Goal: Task Accomplishment & Management: Manage account settings

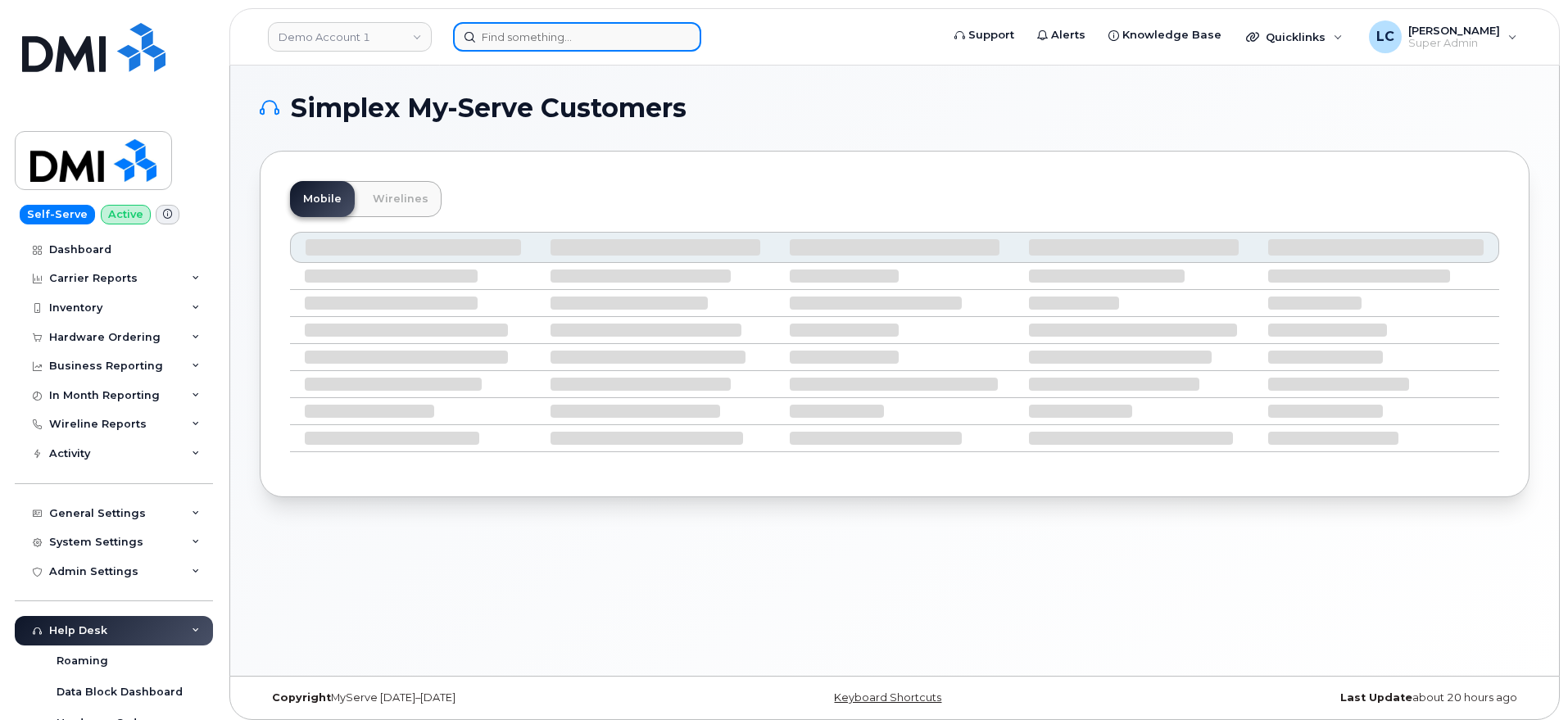
click at [504, 47] on input at bounding box center [577, 37] width 249 height 29
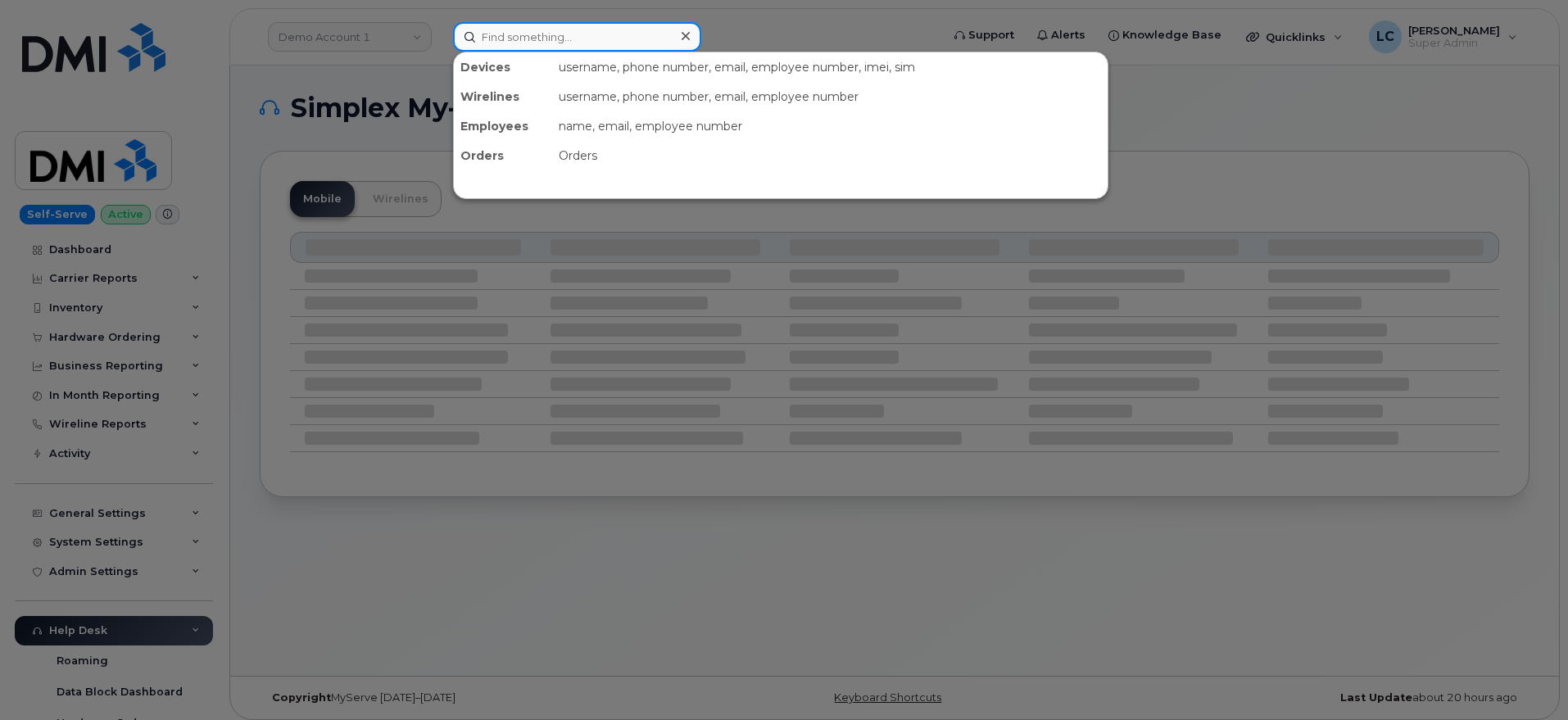
paste input "4033968917"
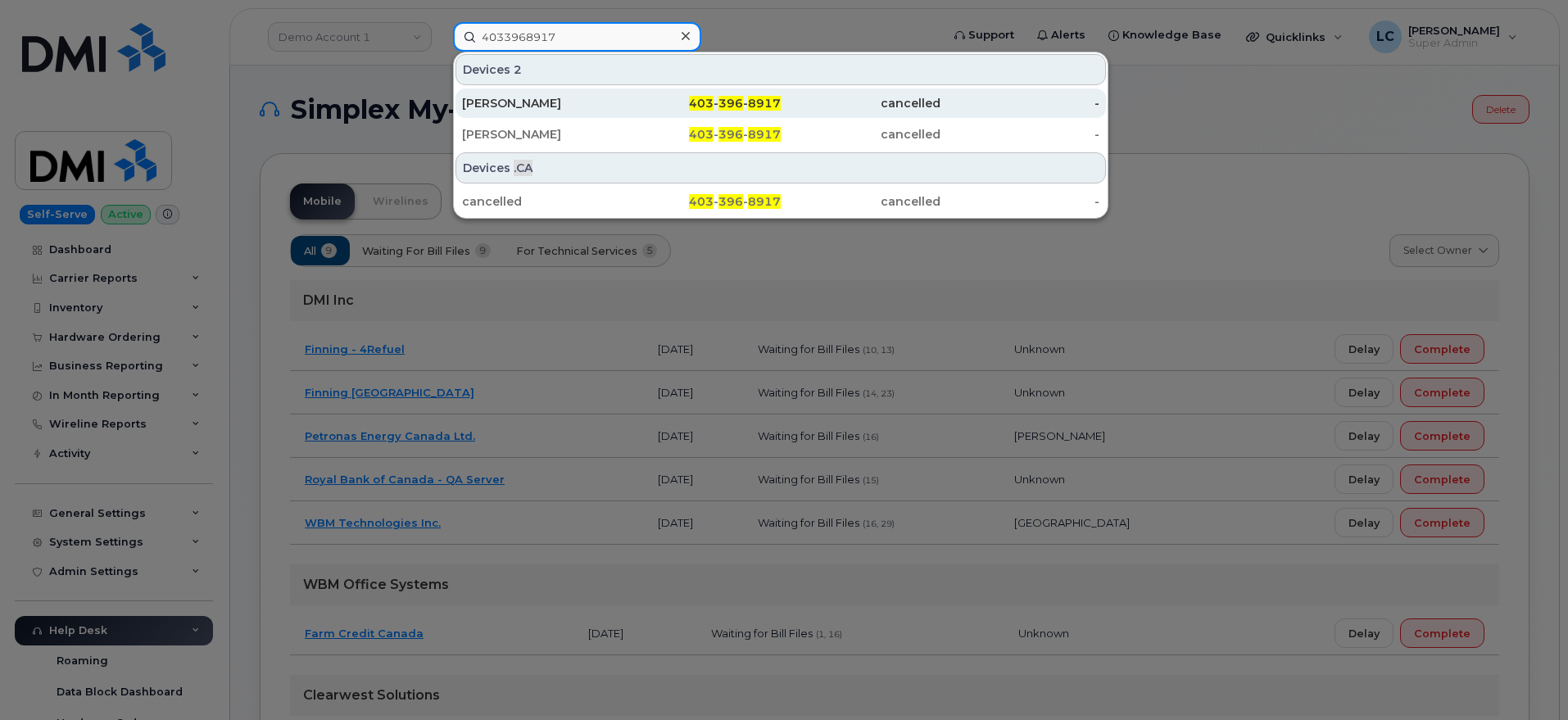
type input "4033968917"
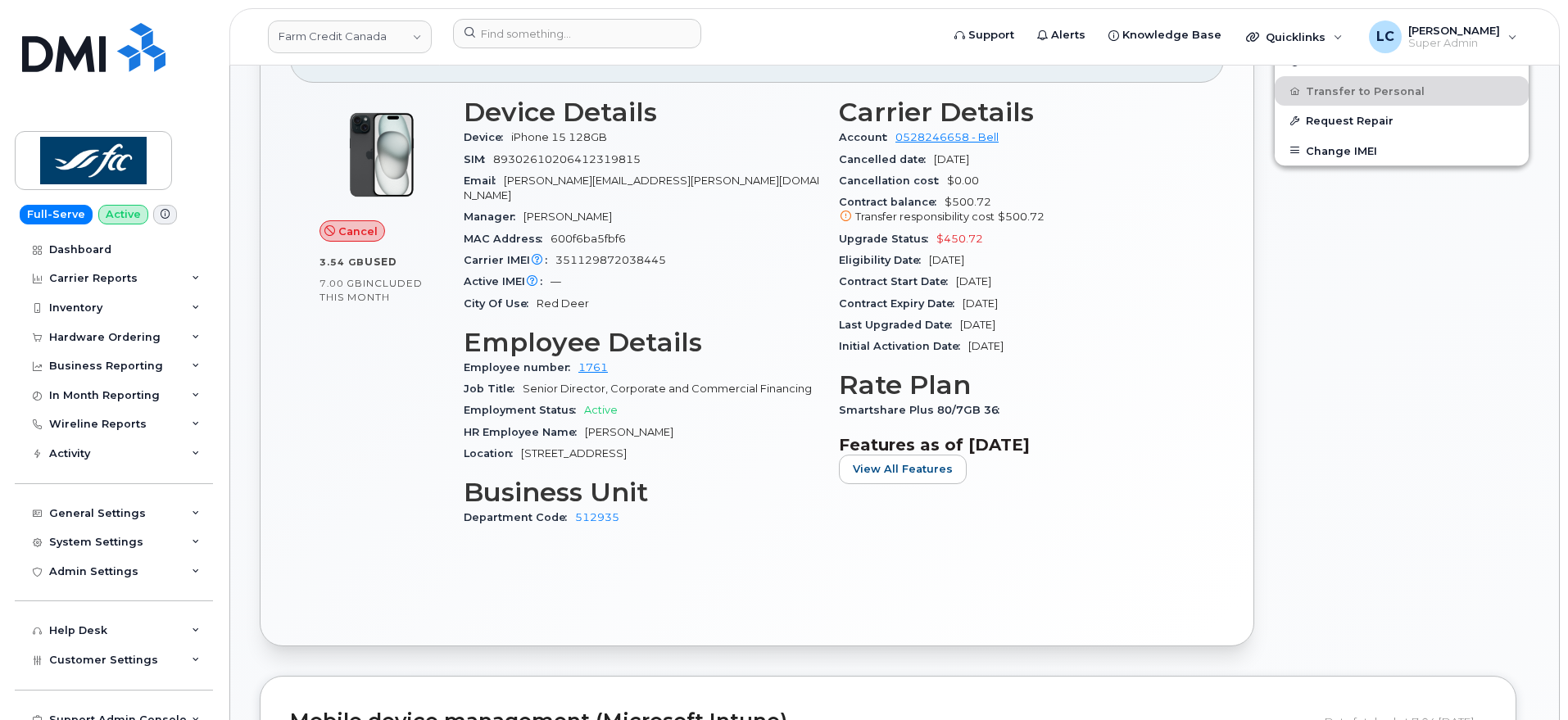
scroll to position [663, 0]
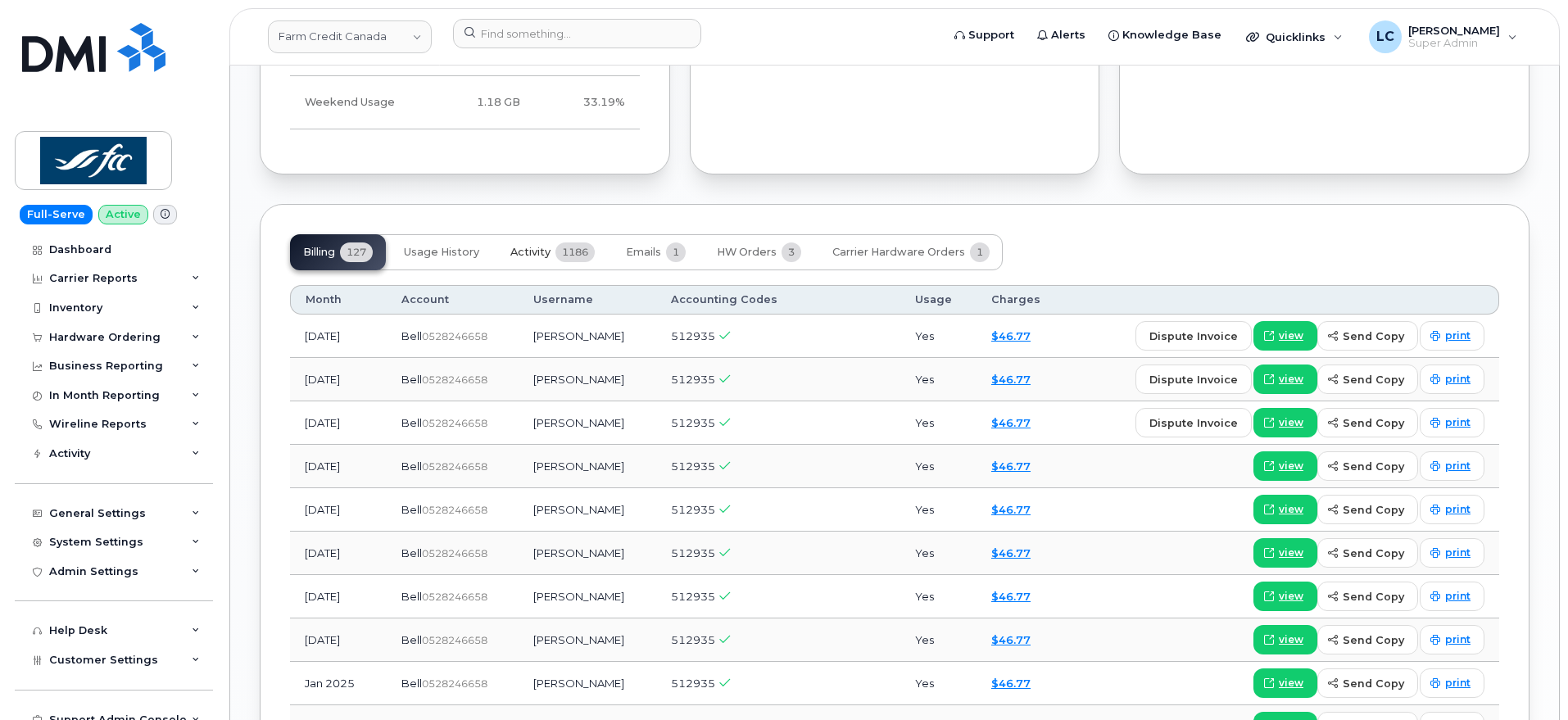
click at [554, 245] on button "Activity 1186" at bounding box center [553, 252] width 110 height 36
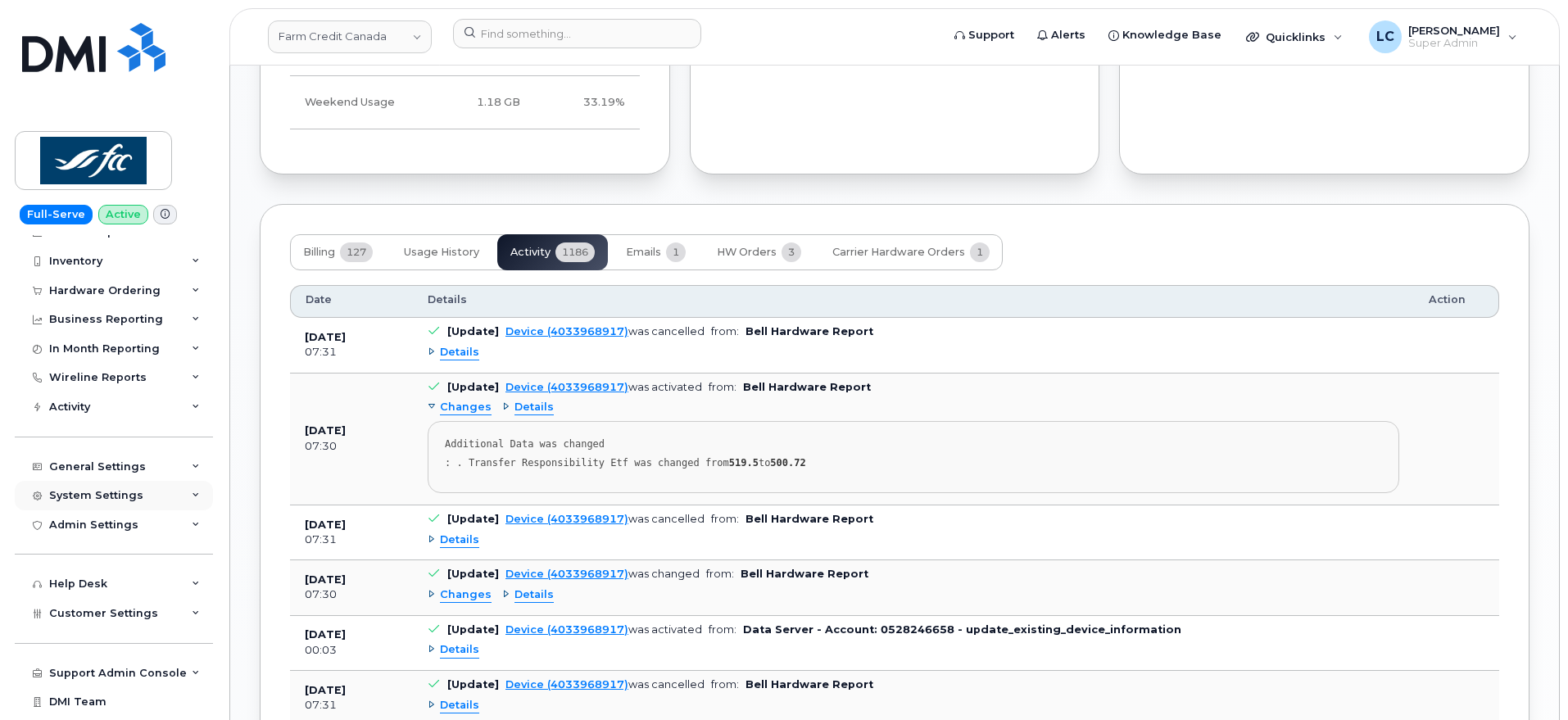
scroll to position [72, 0]
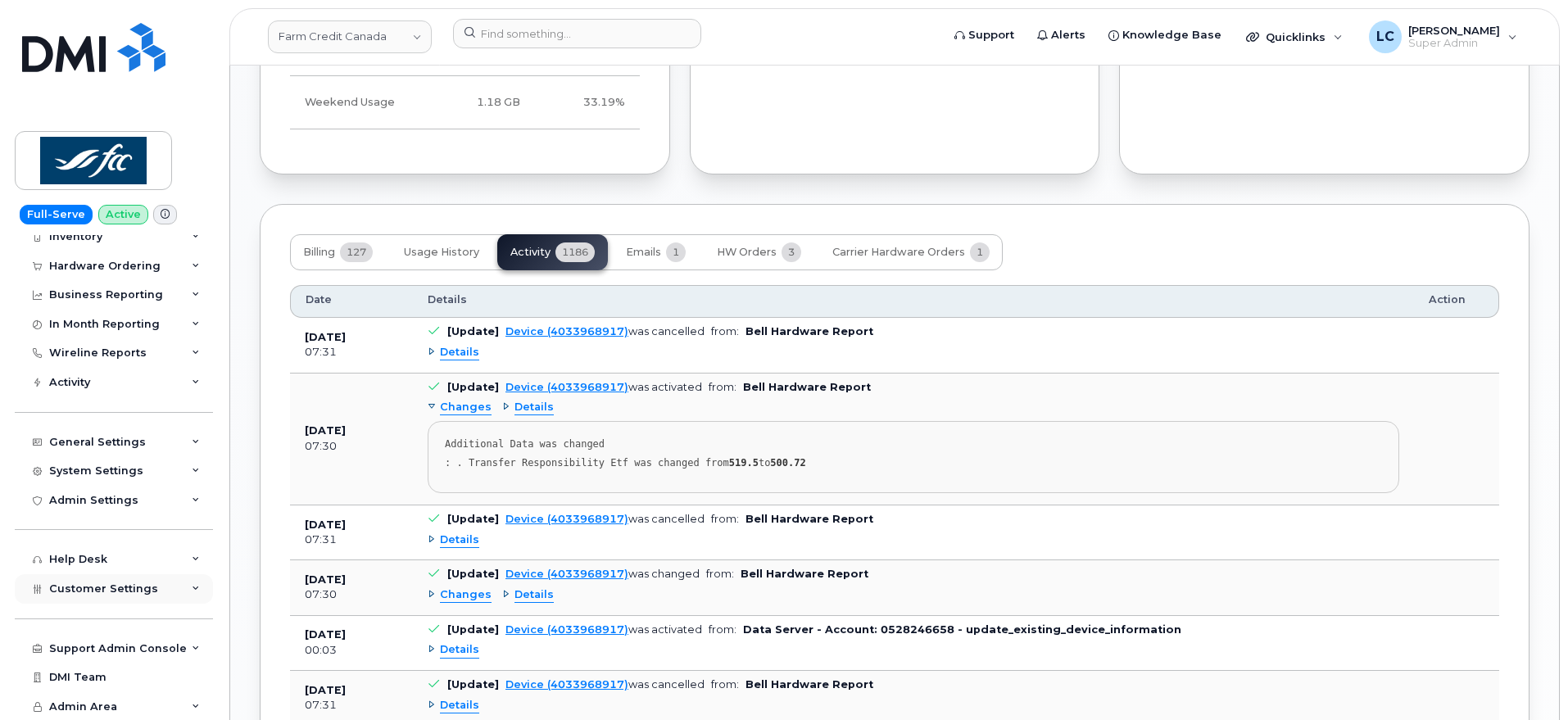
click at [102, 592] on span "Customer Settings" at bounding box center [104, 588] width 109 height 13
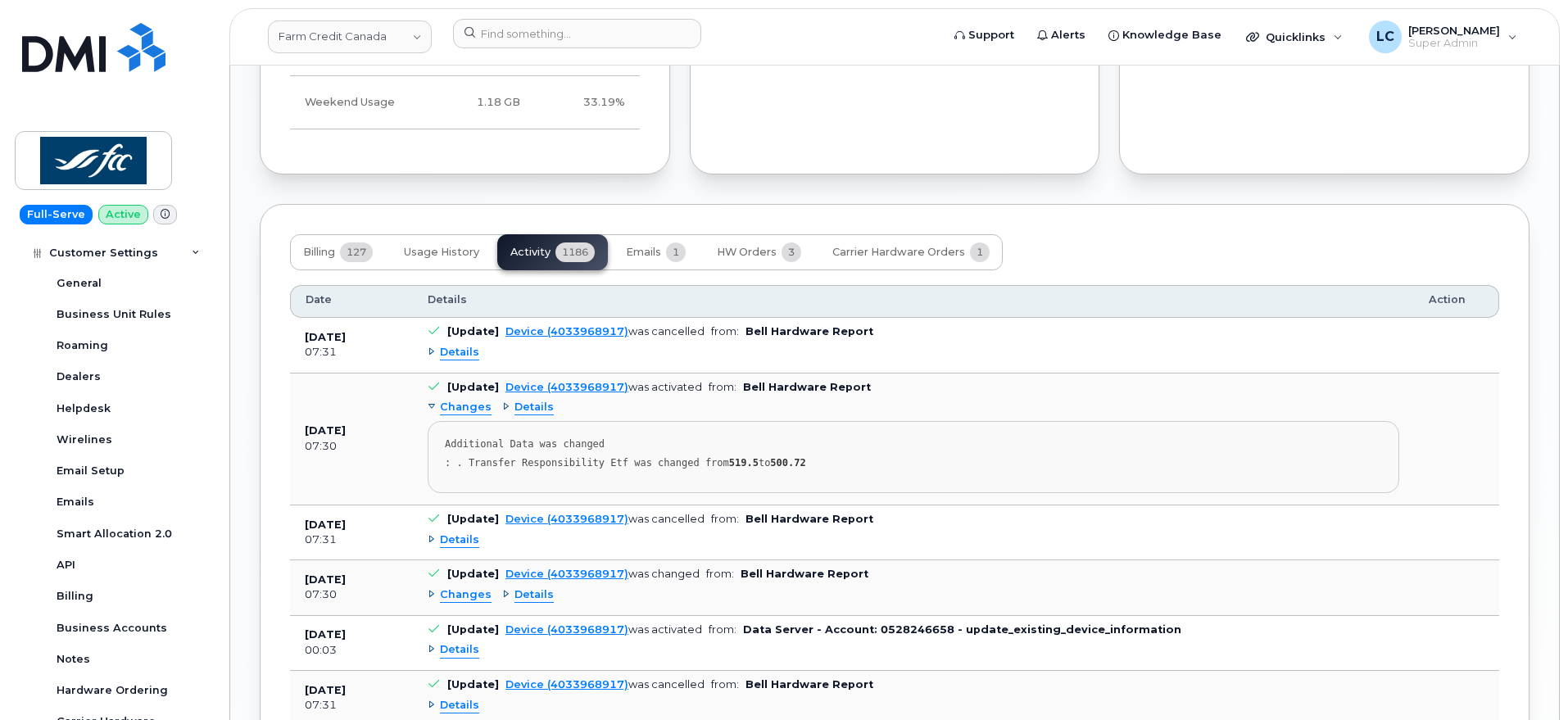
scroll to position [481, 0]
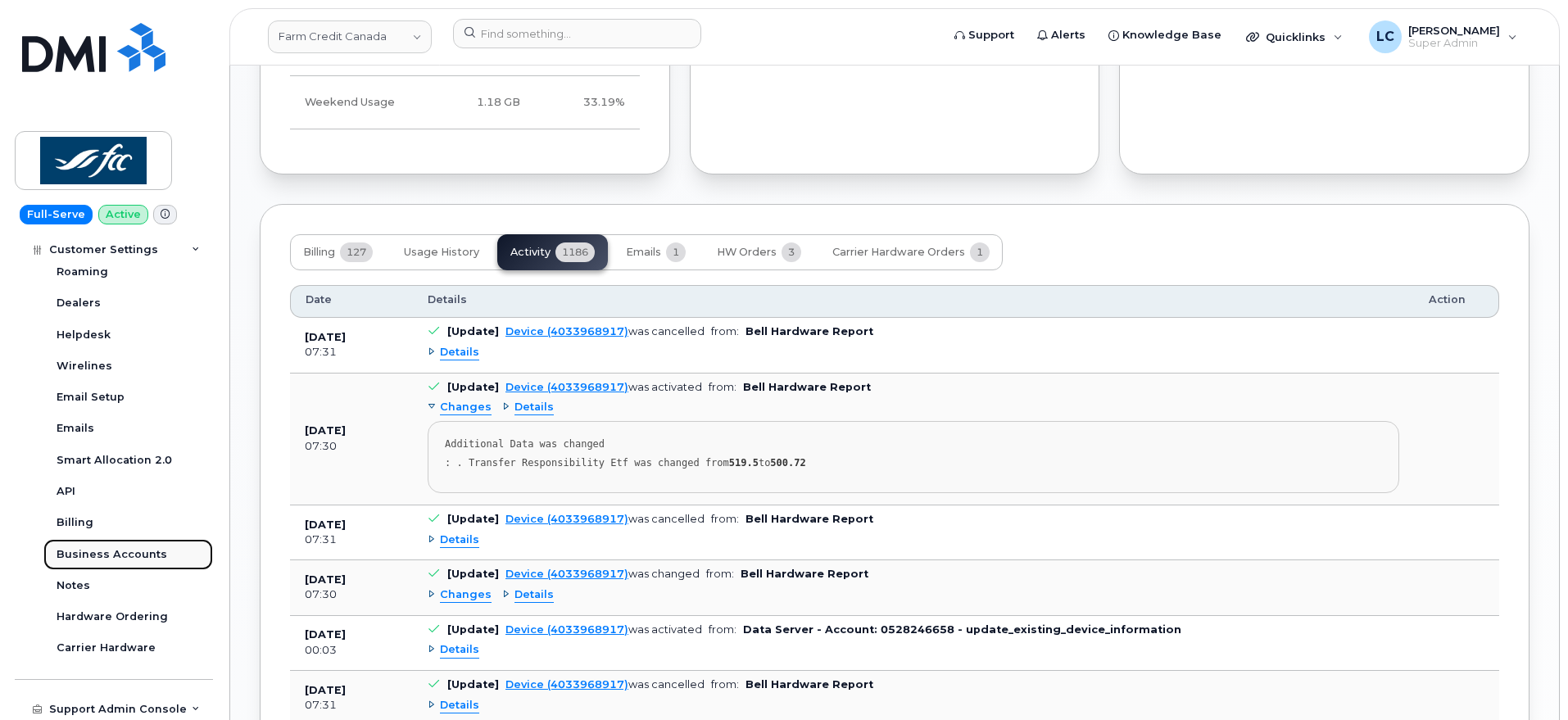
click at [117, 560] on div "Business Accounts" at bounding box center [111, 555] width 110 height 15
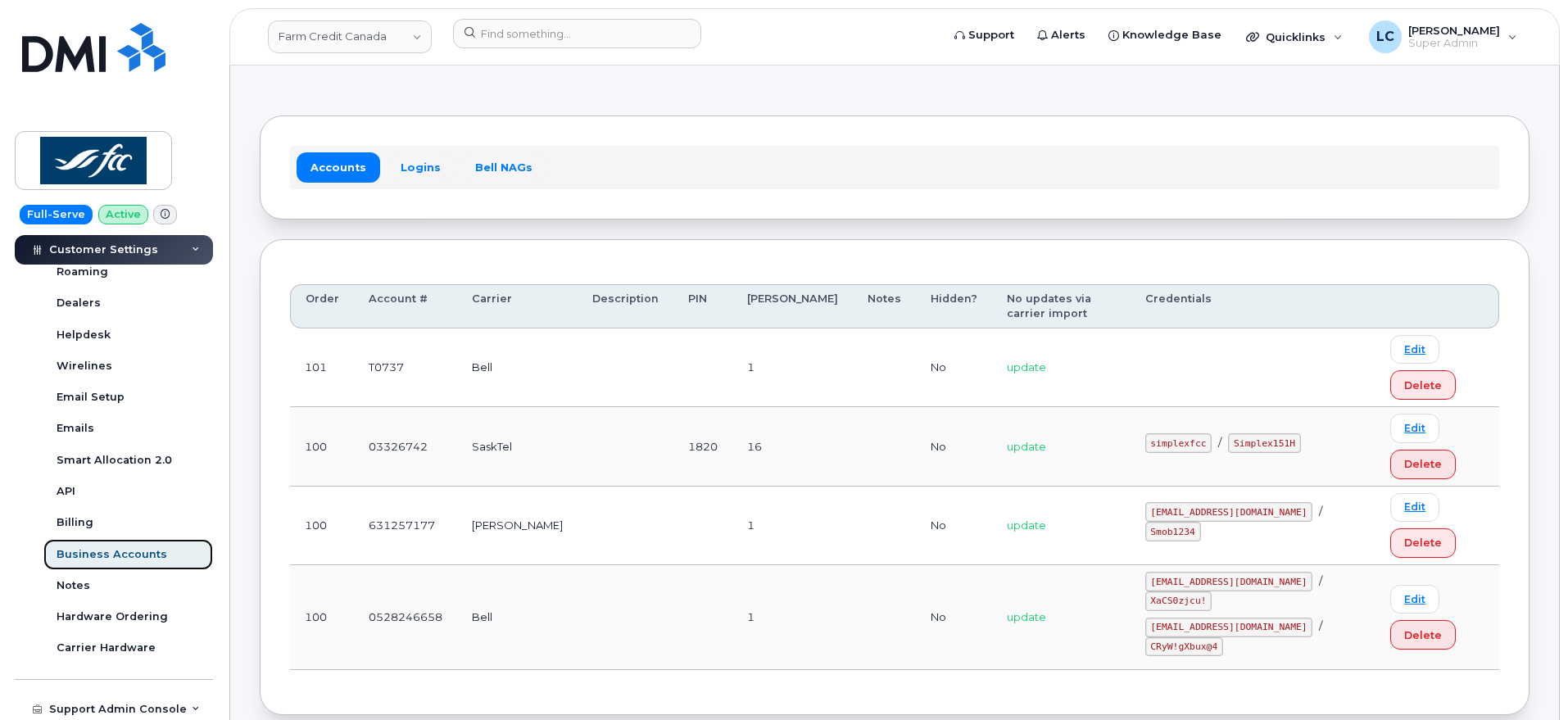
scroll to position [103, 0]
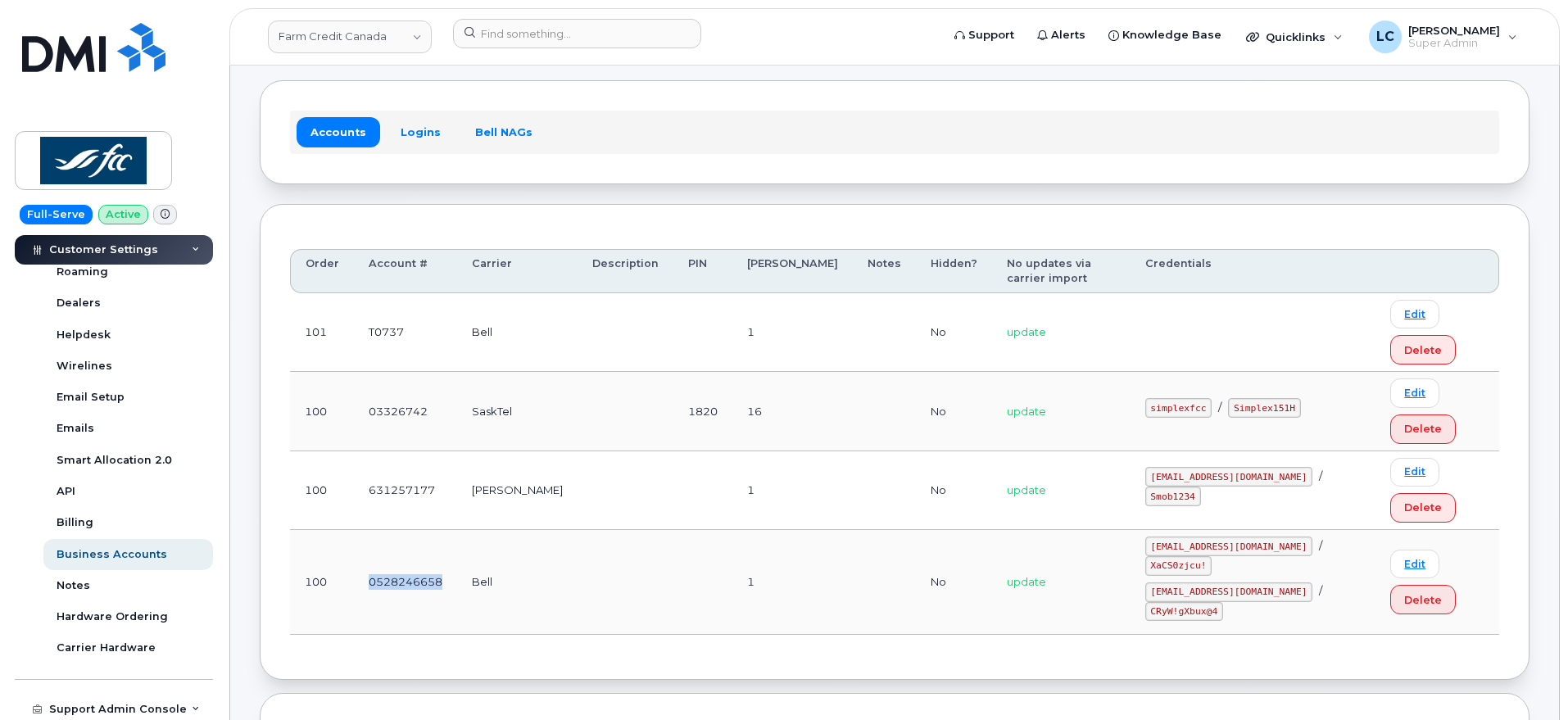
drag, startPoint x: 446, startPoint y: 440, endPoint x: 361, endPoint y: 452, distance: 85.8
click at [361, 530] on td "0528246658" at bounding box center [406, 583] width 104 height 105
drag, startPoint x: 1139, startPoint y: 421, endPoint x: 1213, endPoint y: 425, distance: 74.1
click at [1213, 537] on code "ffc@myserve.ca" at bounding box center [1230, 547] width 168 height 19
copy code "ffc@myserve.ca"
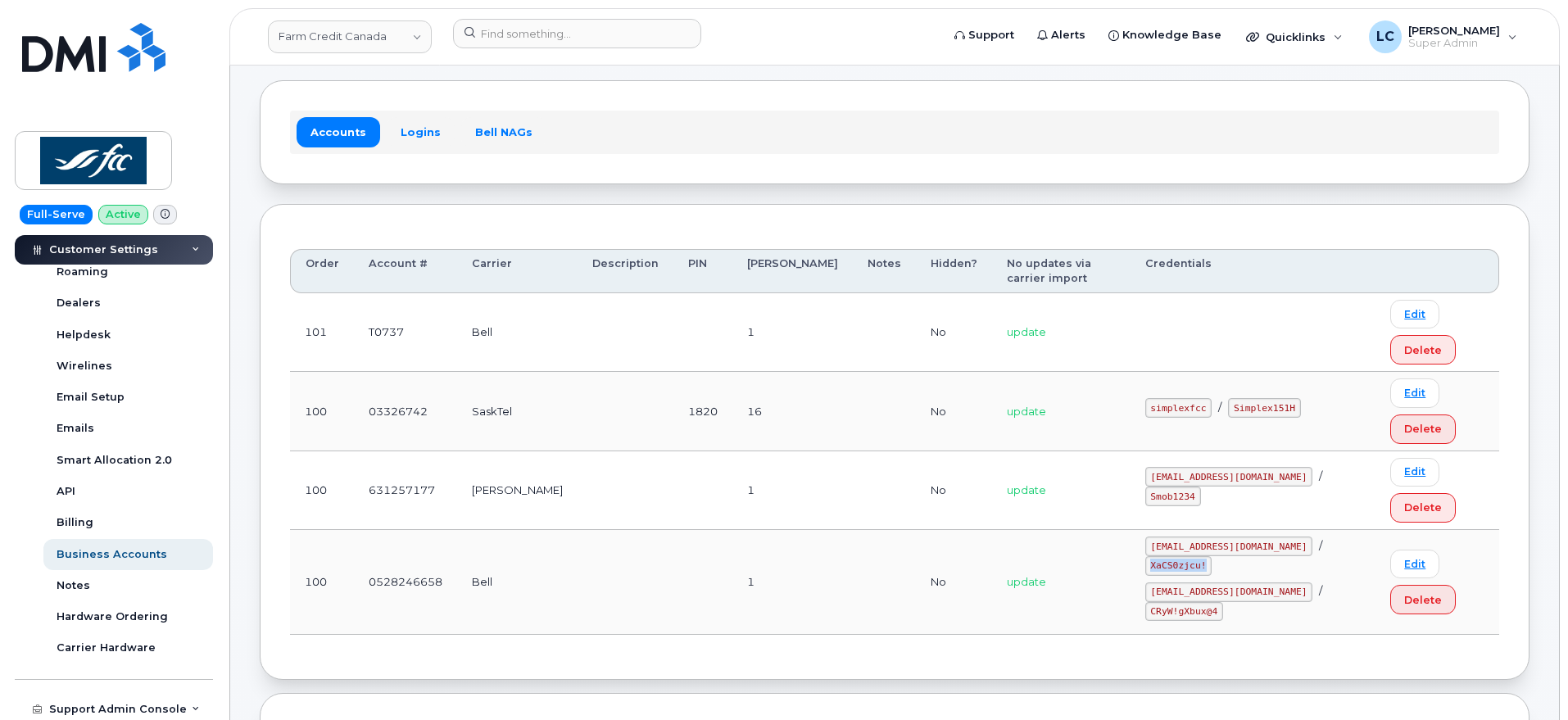
drag, startPoint x: 1237, startPoint y: 422, endPoint x: 1299, endPoint y: 428, distance: 62.3
click at [1299, 537] on div "ffc@myserve.ca / XaCS0zjcu!" at bounding box center [1254, 556] width 217 height 40
copy code "XaCS0zjcu!"
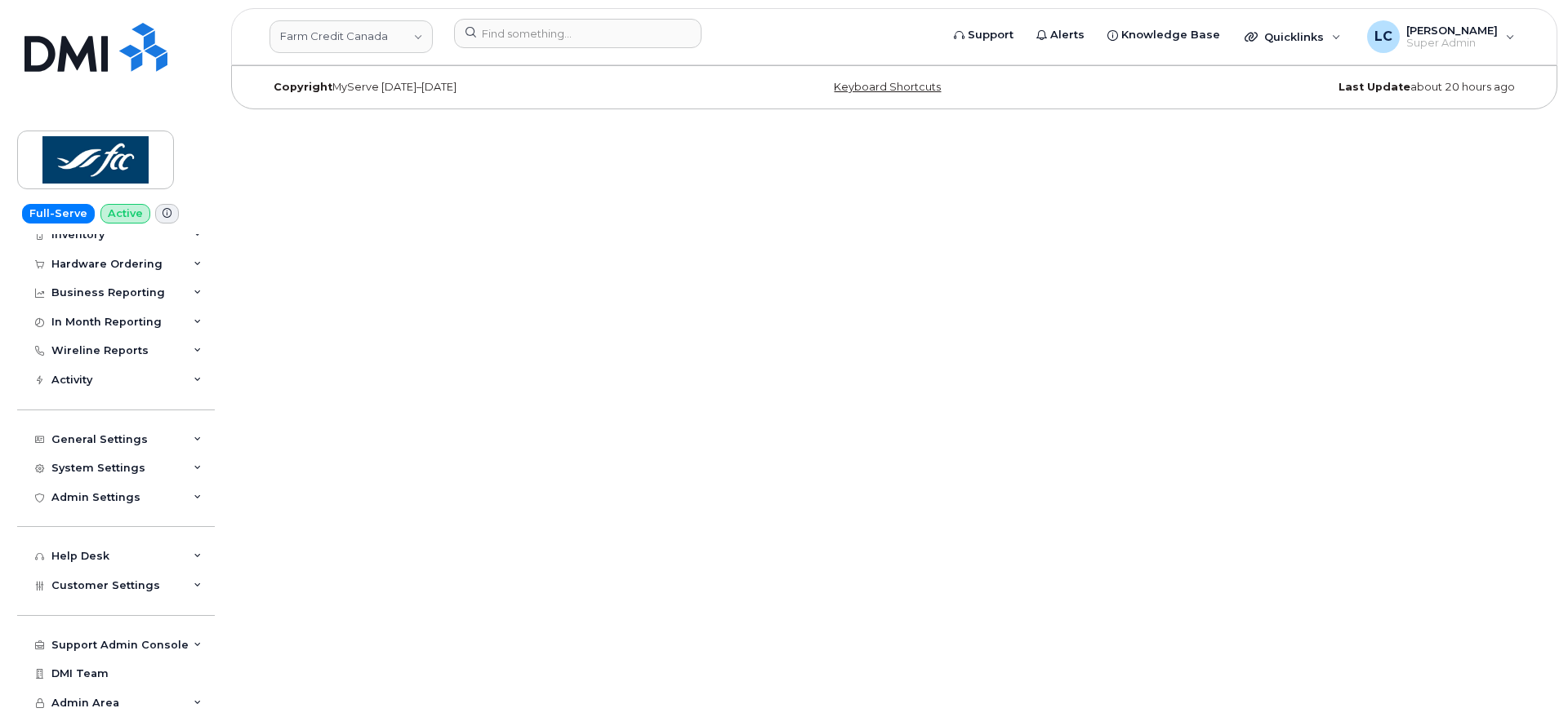
scroll to position [72, 0]
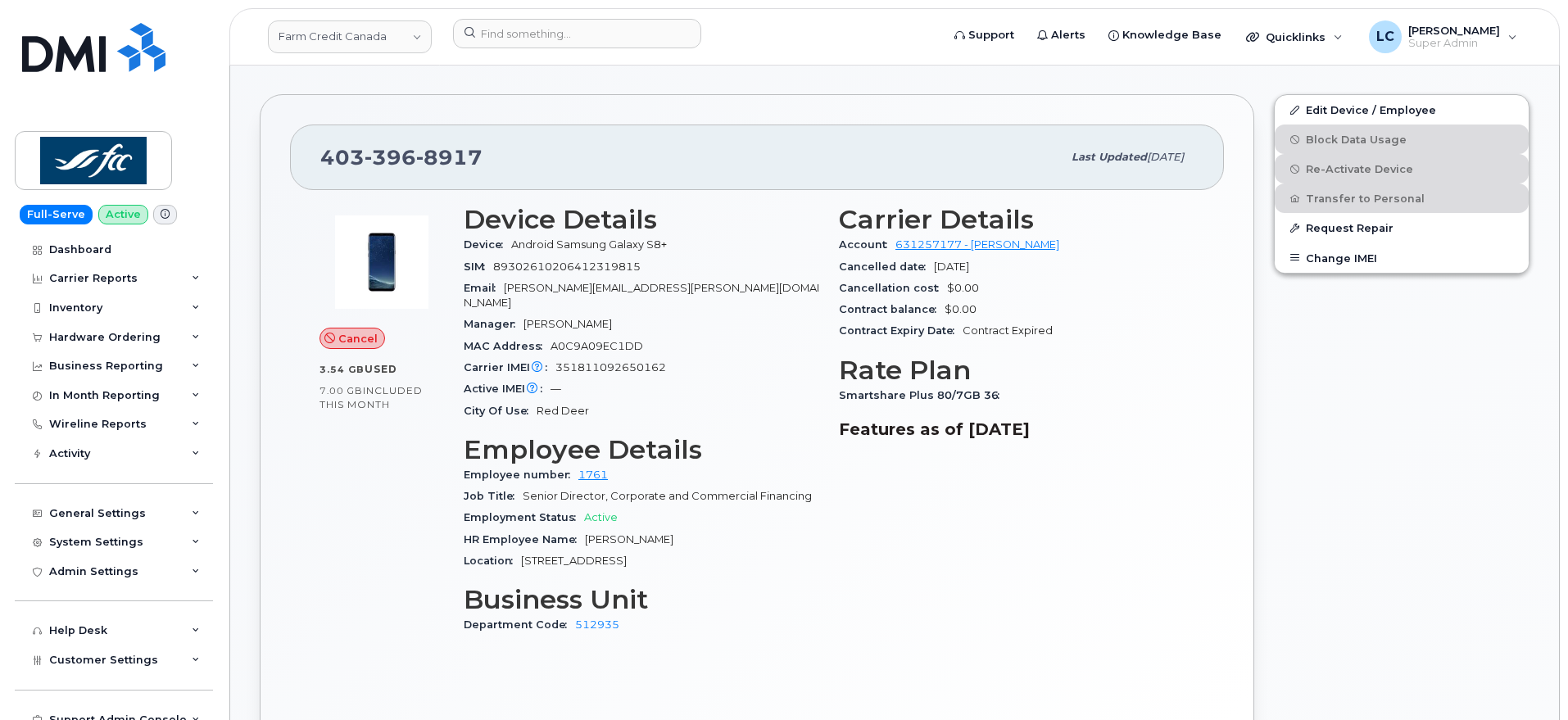
scroll to position [409, 0]
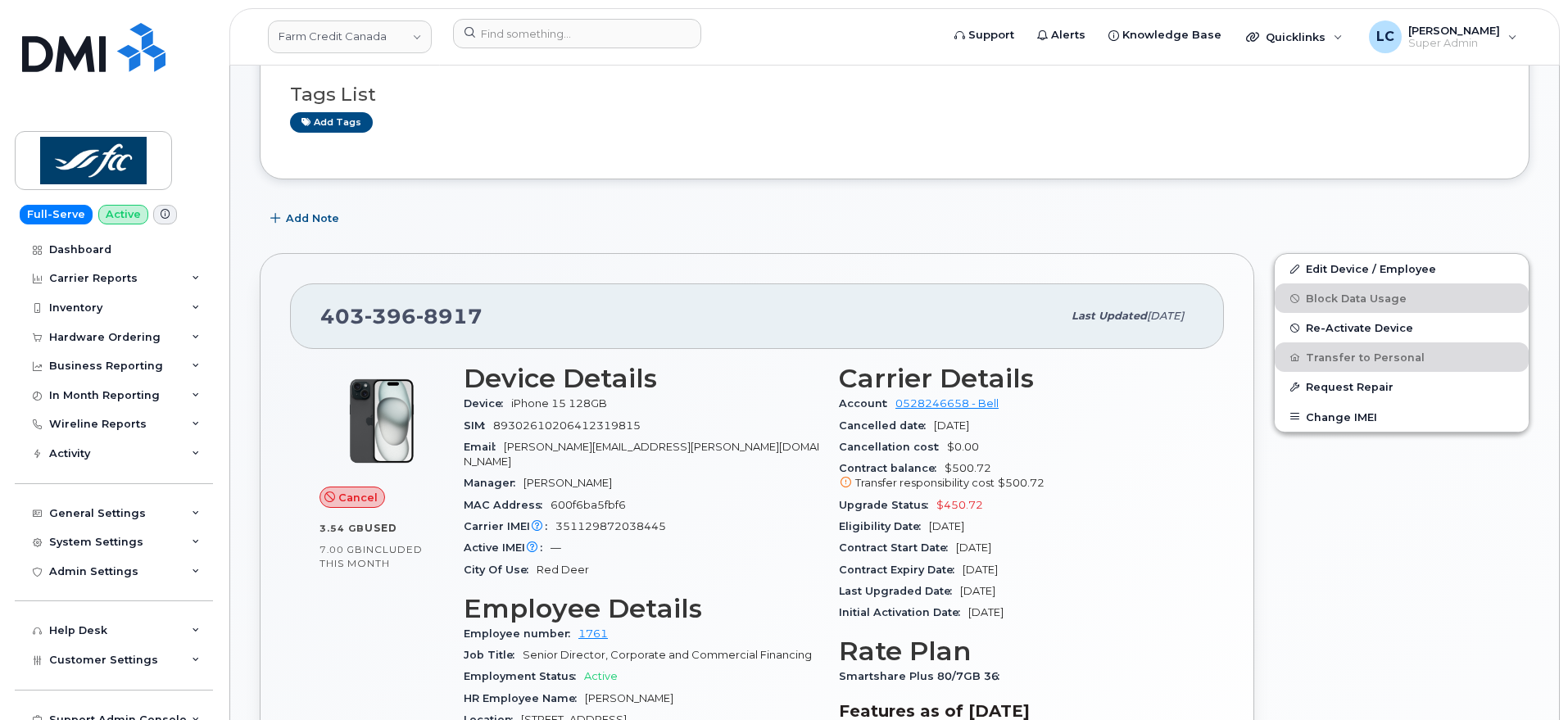
scroll to position [307, 0]
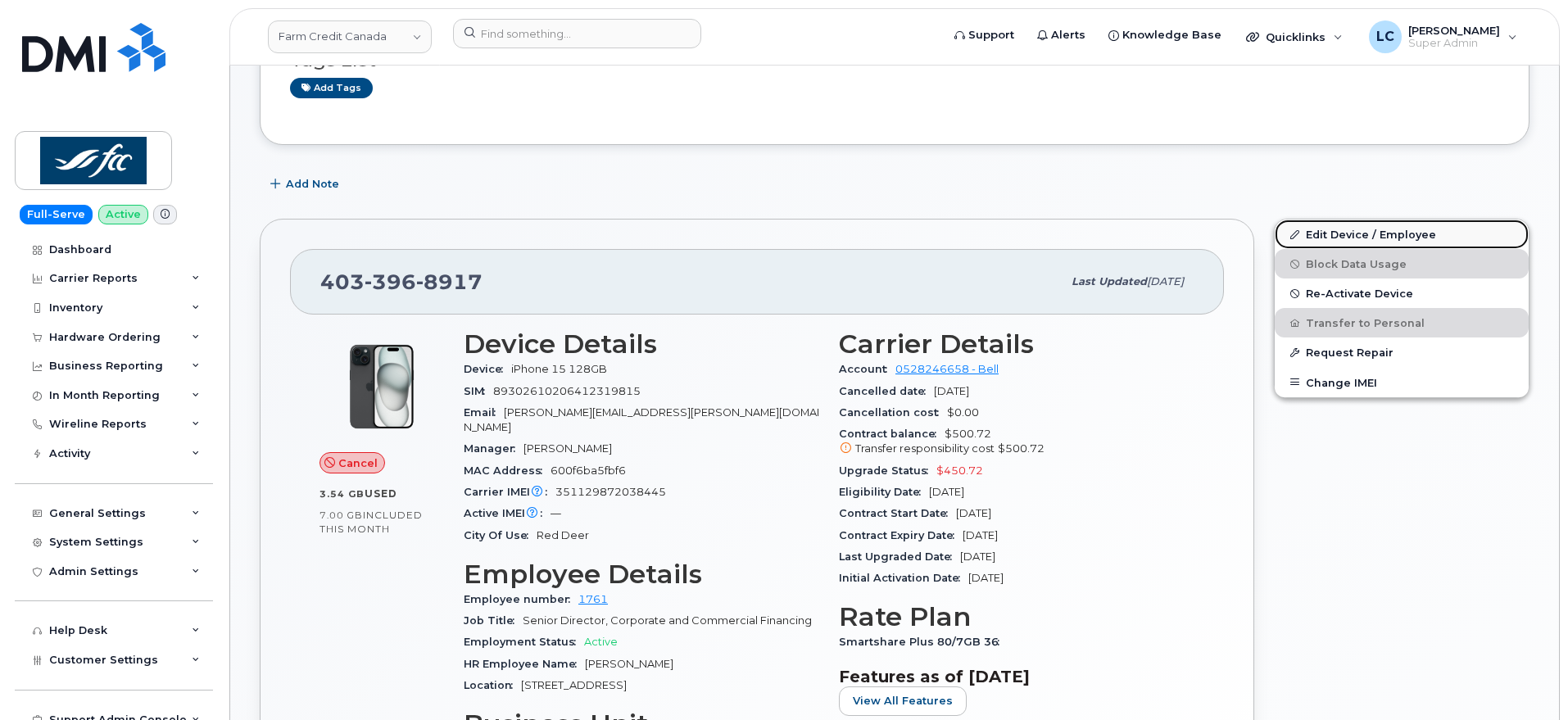
click at [1376, 240] on link "Edit Device / Employee" at bounding box center [1402, 234] width 254 height 29
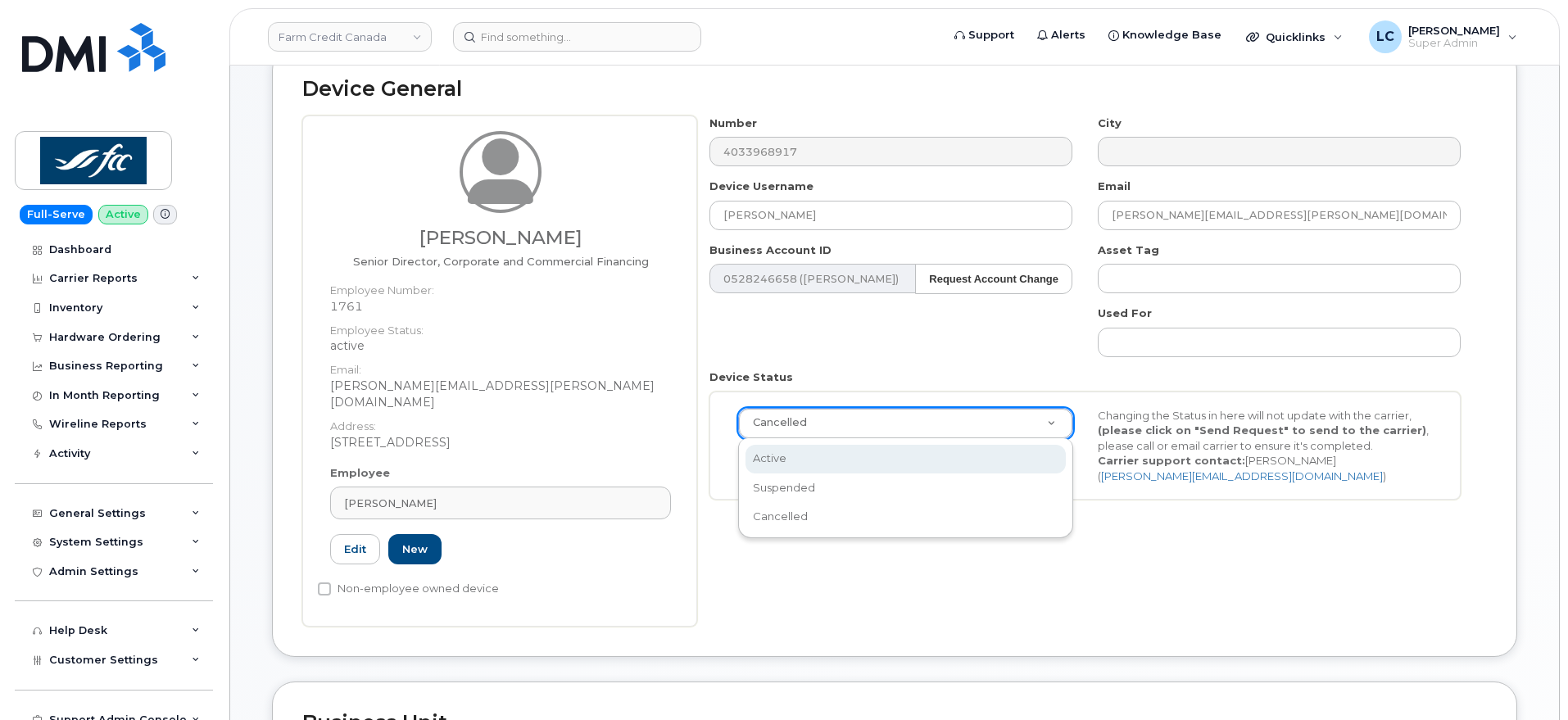
scroll to position [0, 5]
select select "active"
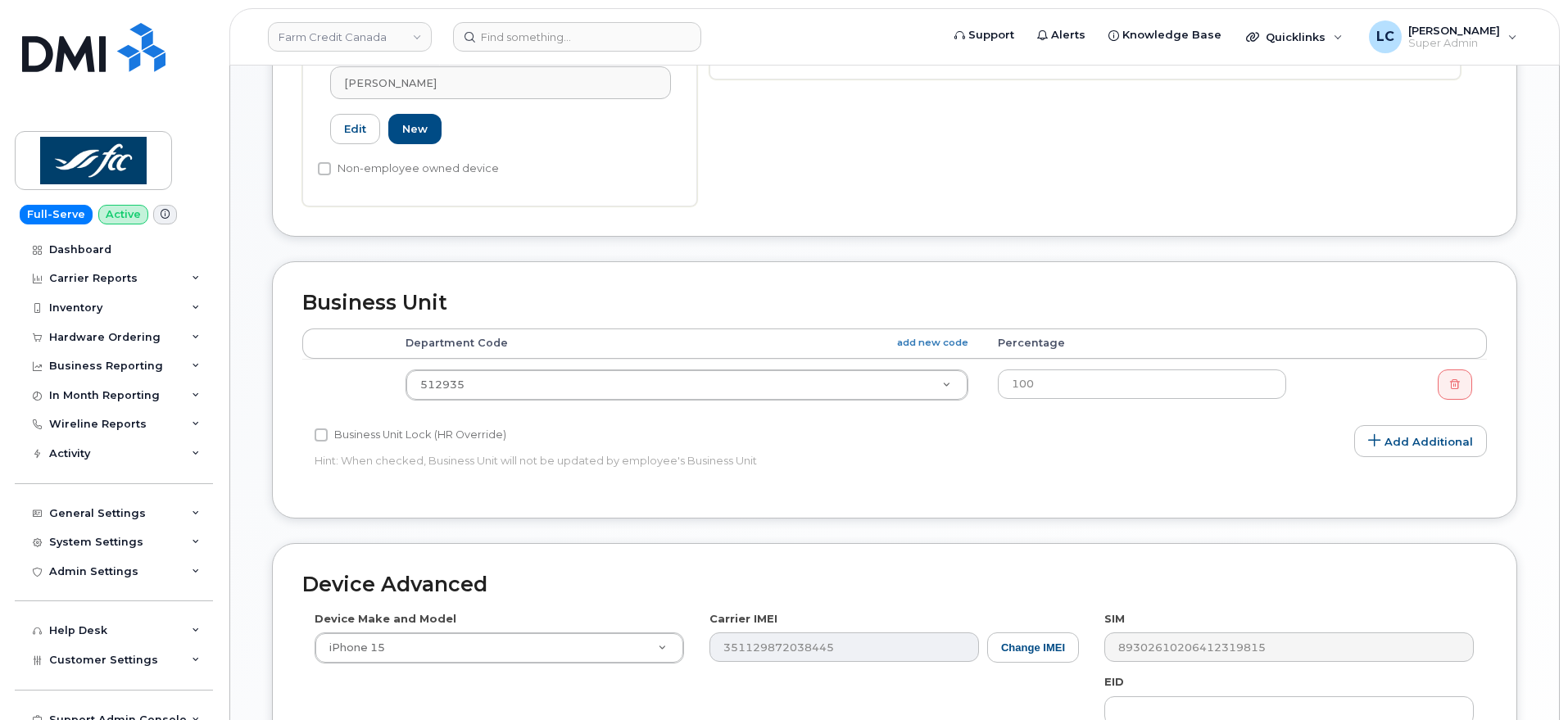
scroll to position [819, 0]
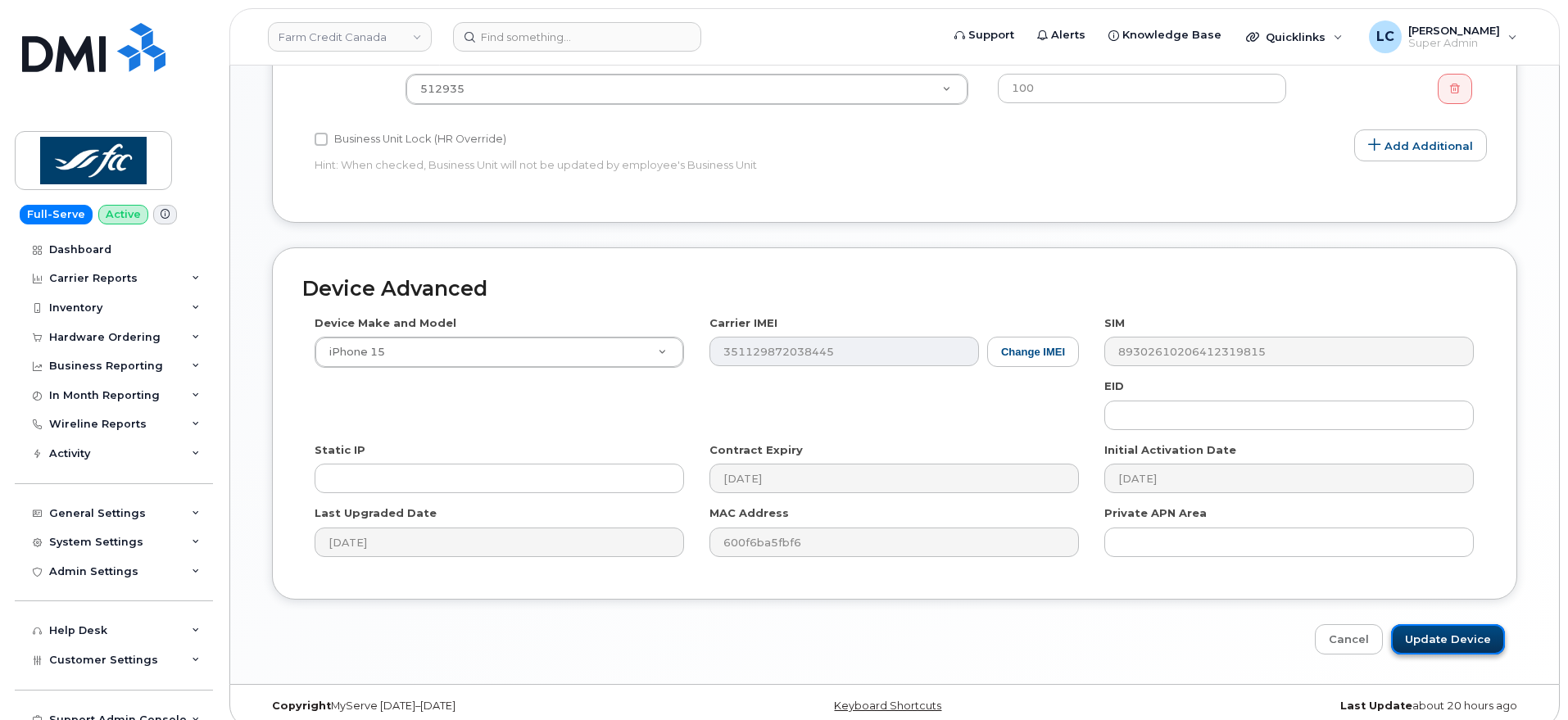
click at [1461, 624] on input "Update Device" at bounding box center [1449, 639] width 114 height 30
type input "Saving..."
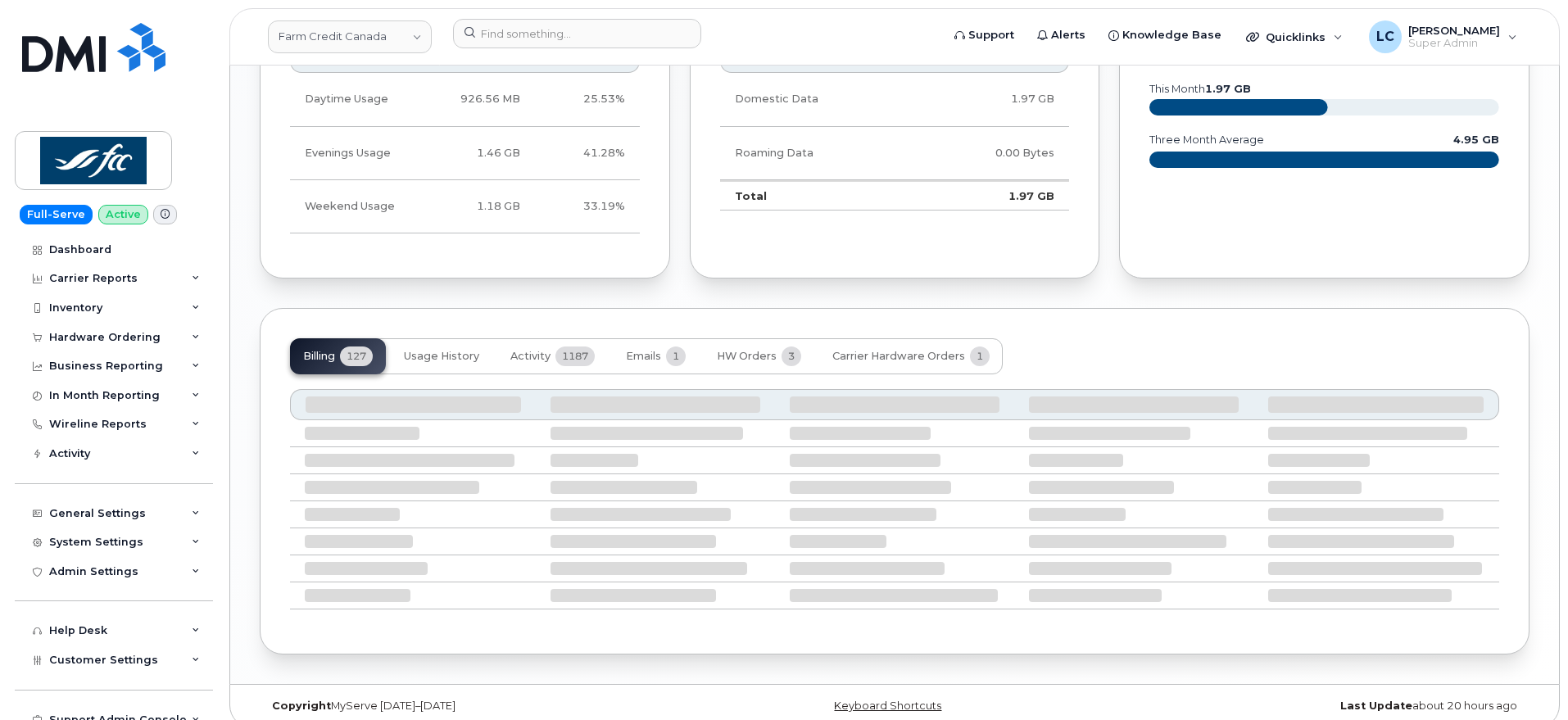
scroll to position [1380, 0]
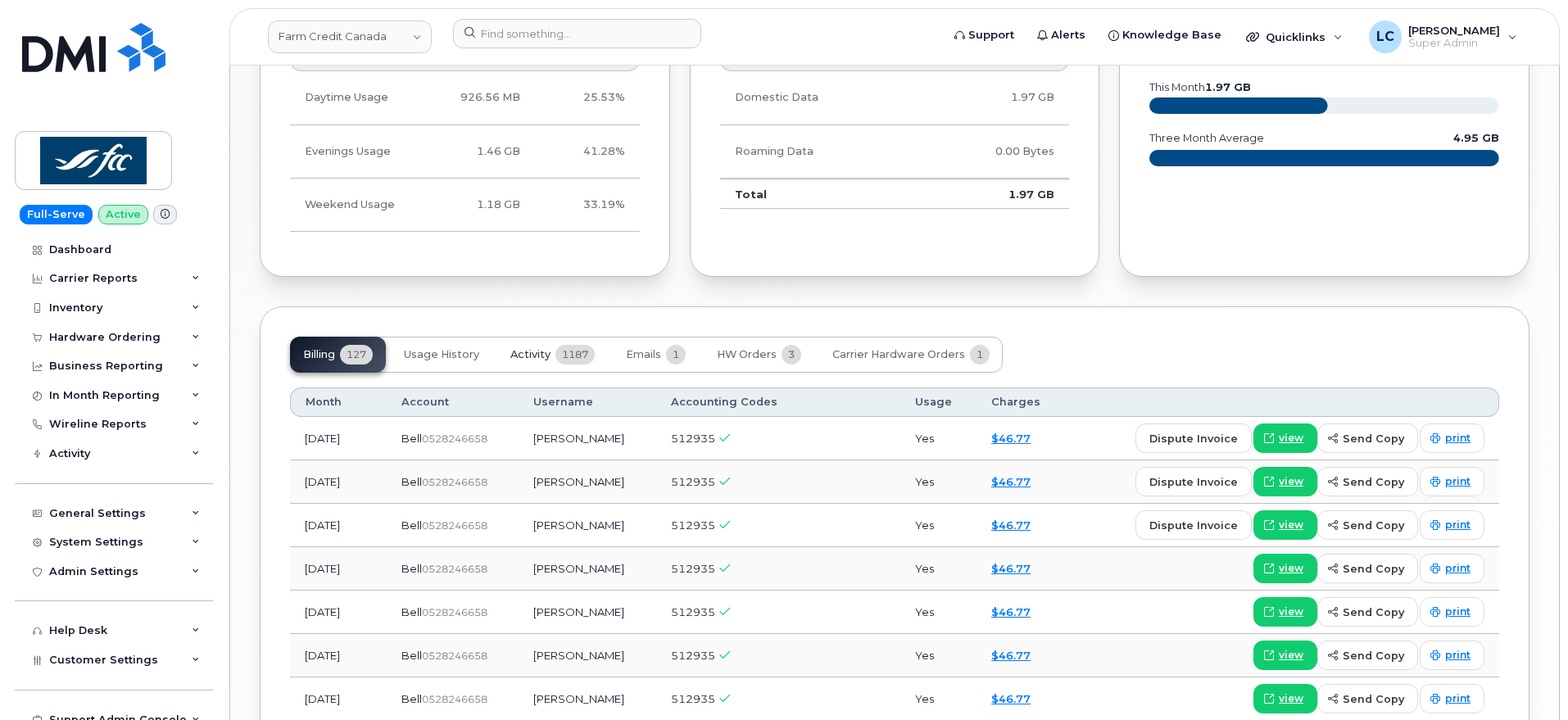
click at [606, 342] on button "Activity 1187" at bounding box center [553, 354] width 110 height 36
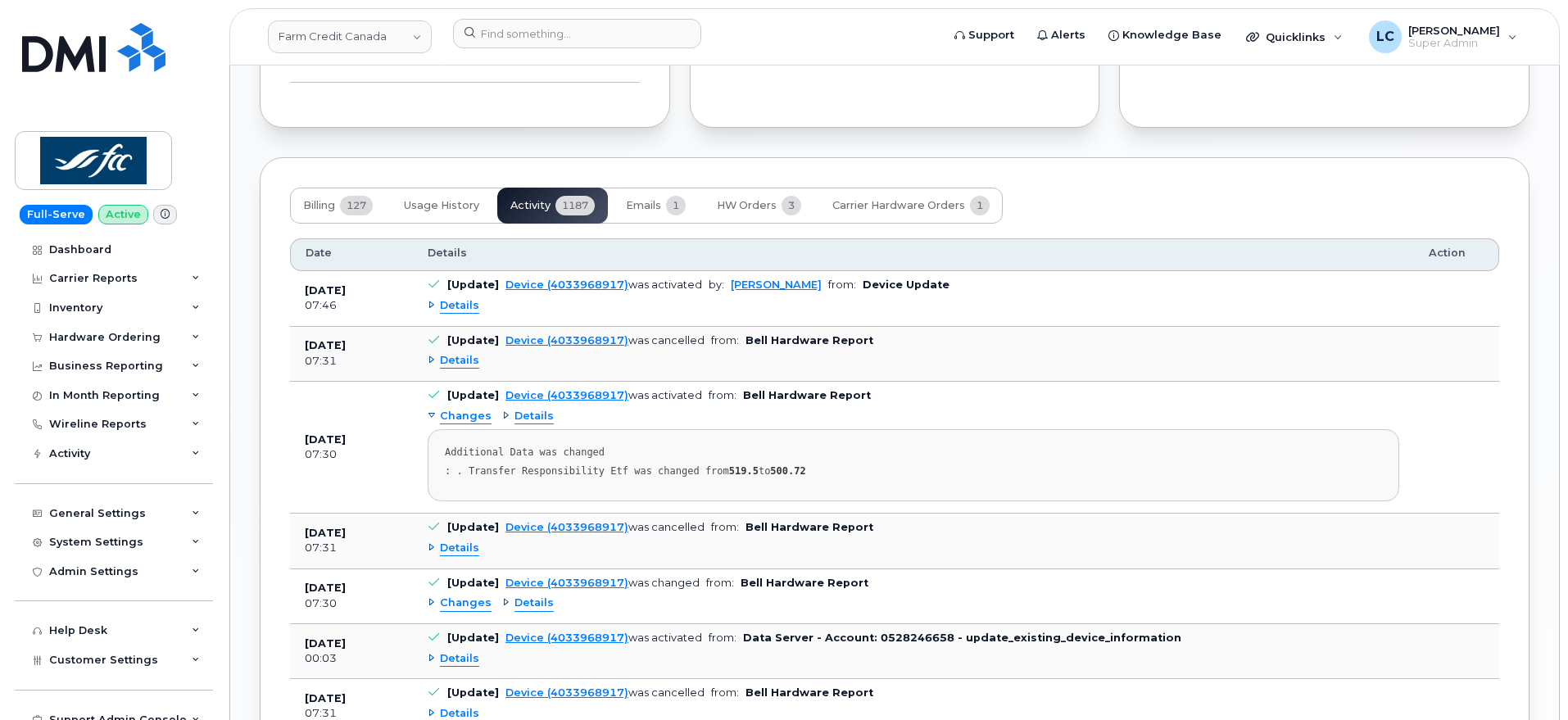
scroll to position [1483, 0]
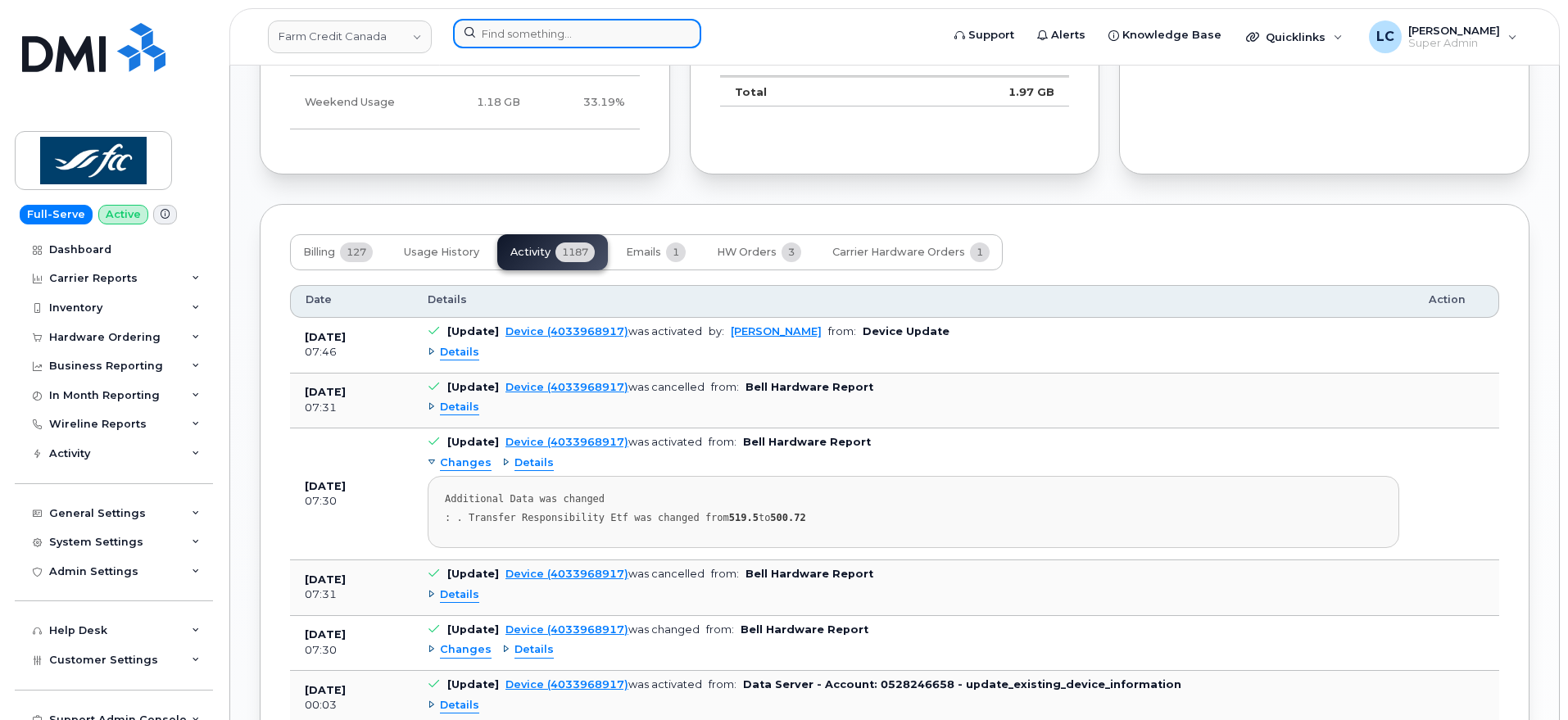
click at [570, 35] on input at bounding box center [577, 33] width 249 height 29
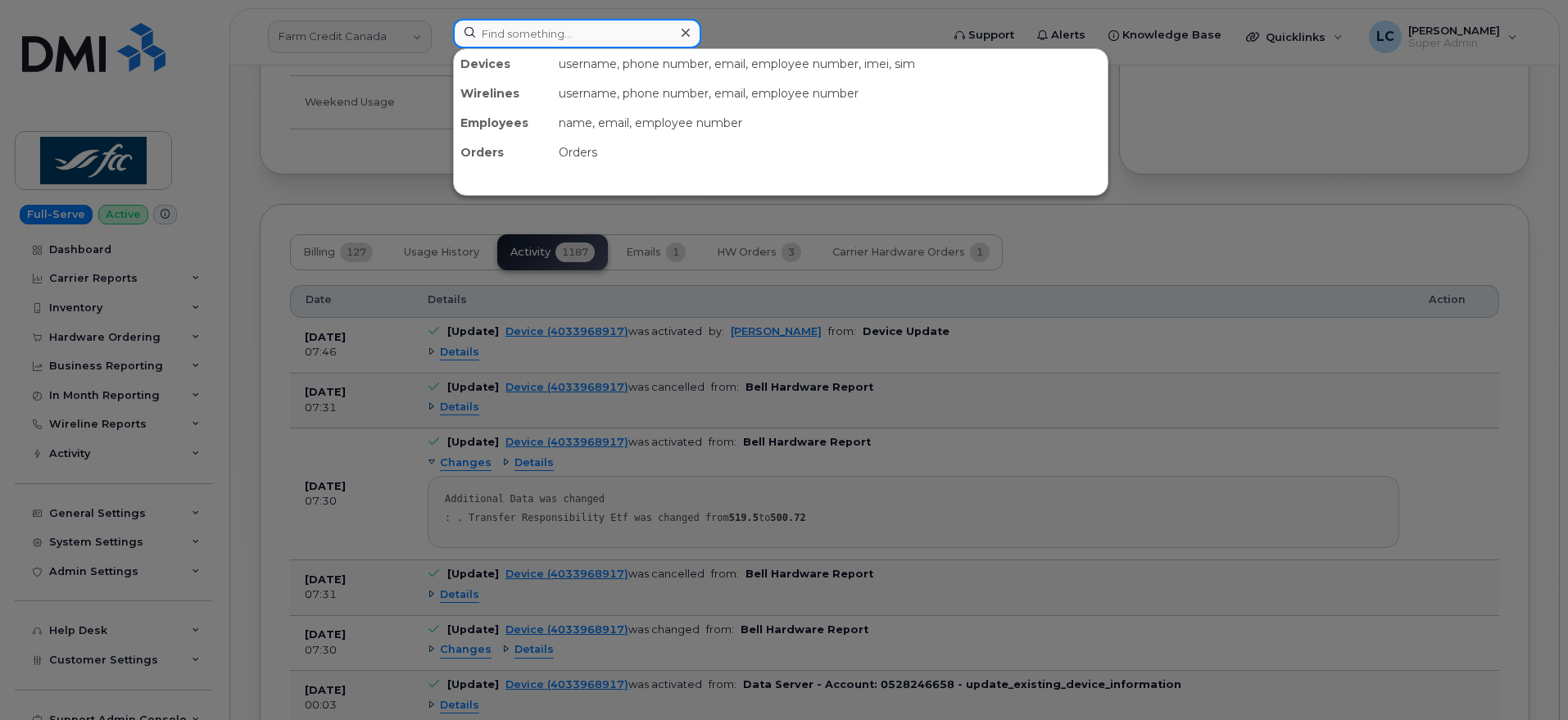
paste input "4184873881"
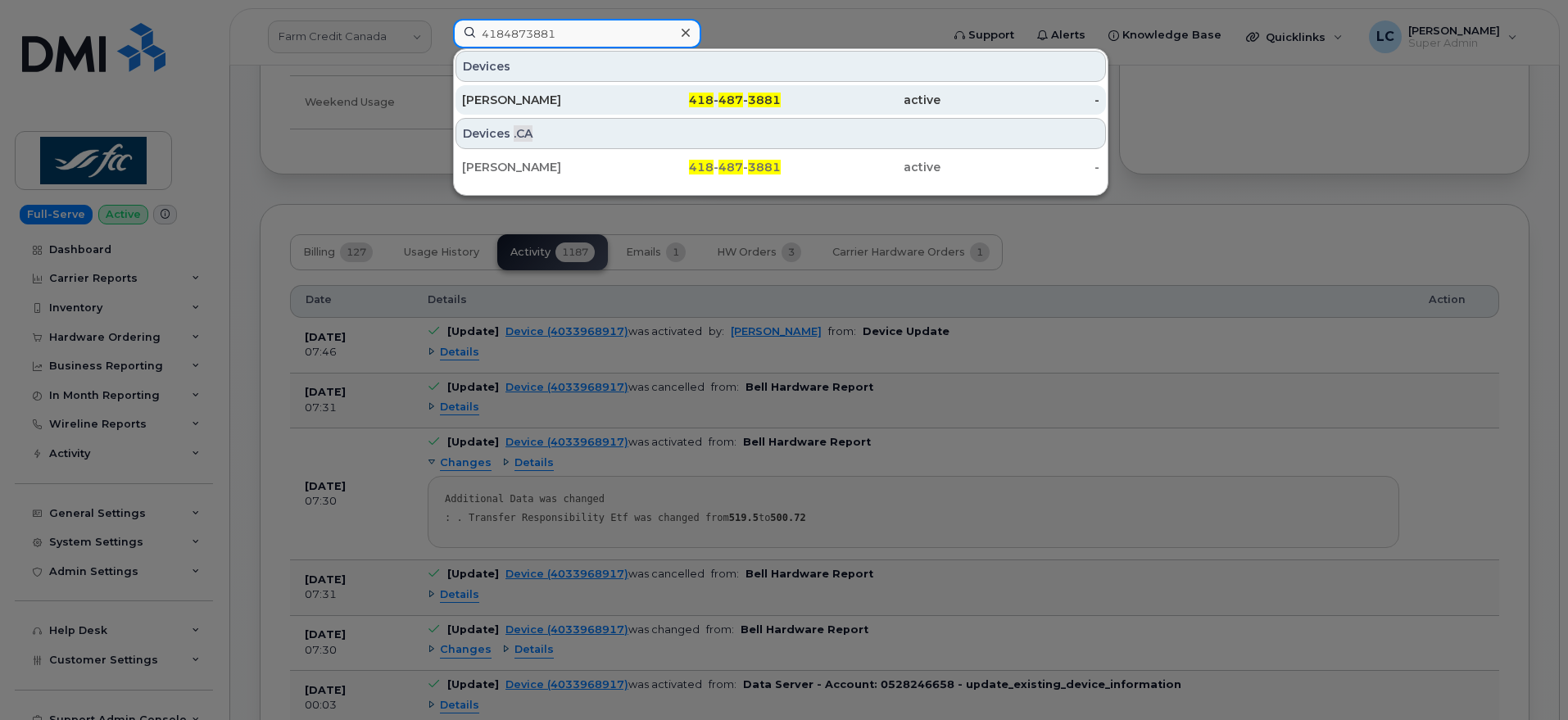
type input "4184873881"
click at [665, 96] on div "418 - 487 - 3881" at bounding box center [702, 100] width 160 height 16
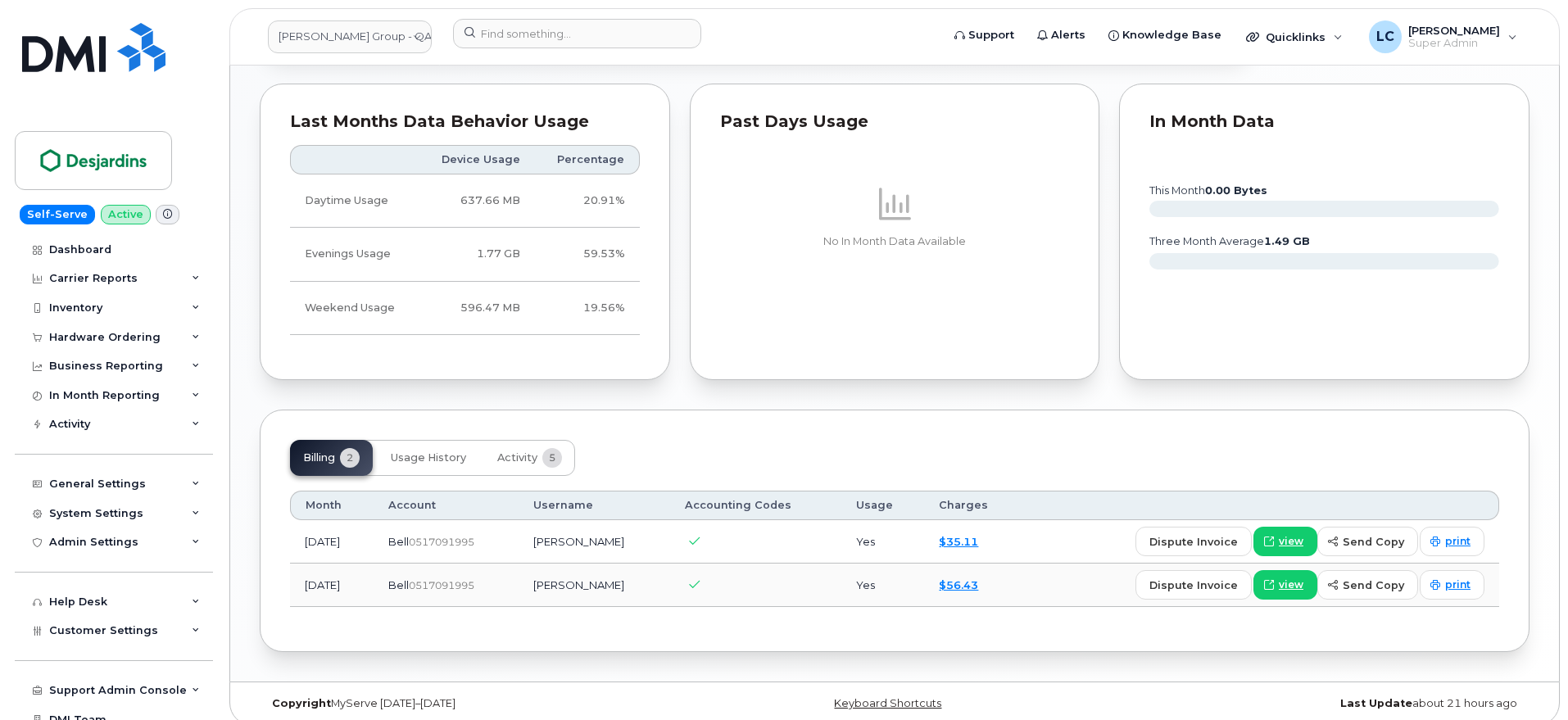
scroll to position [859, 0]
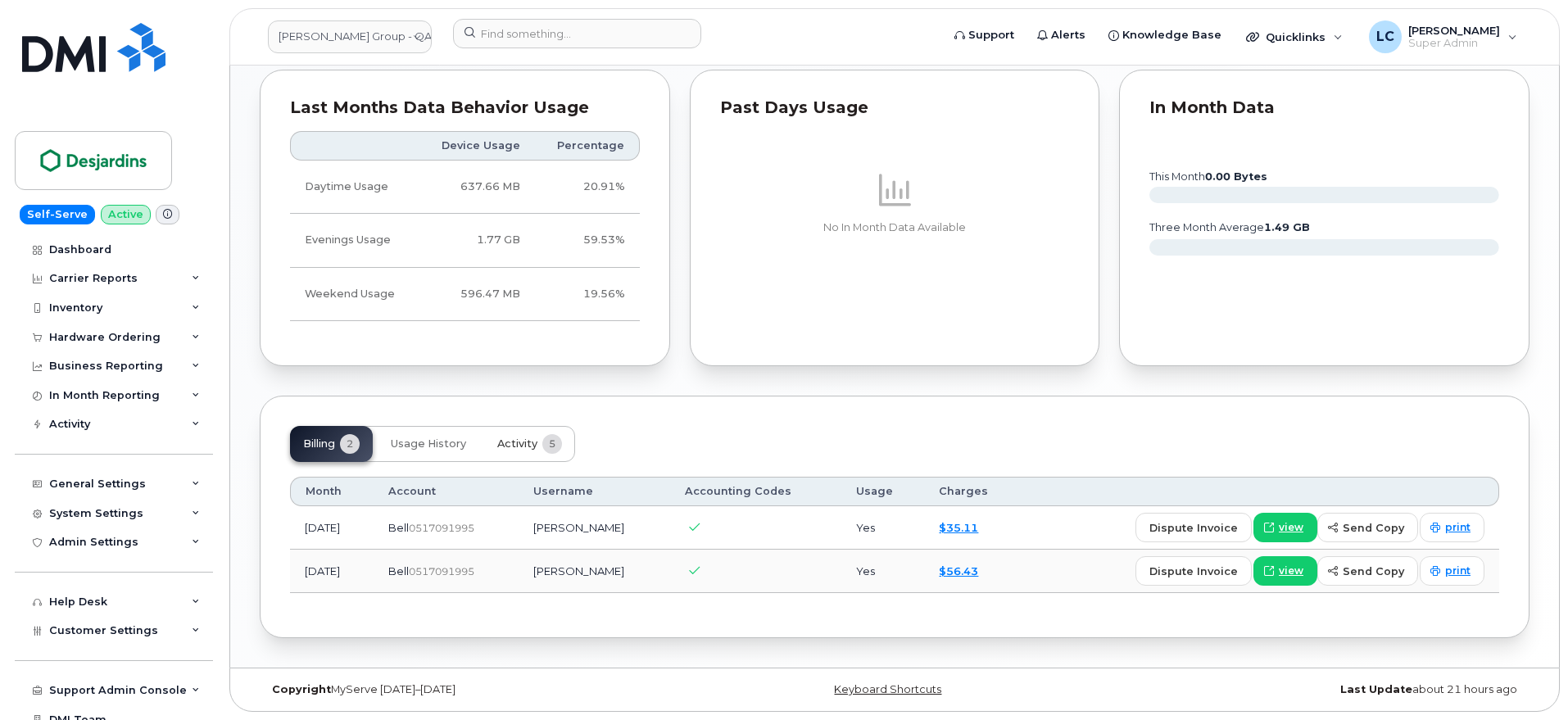
click at [531, 437] on span "Activity" at bounding box center [517, 444] width 40 height 14
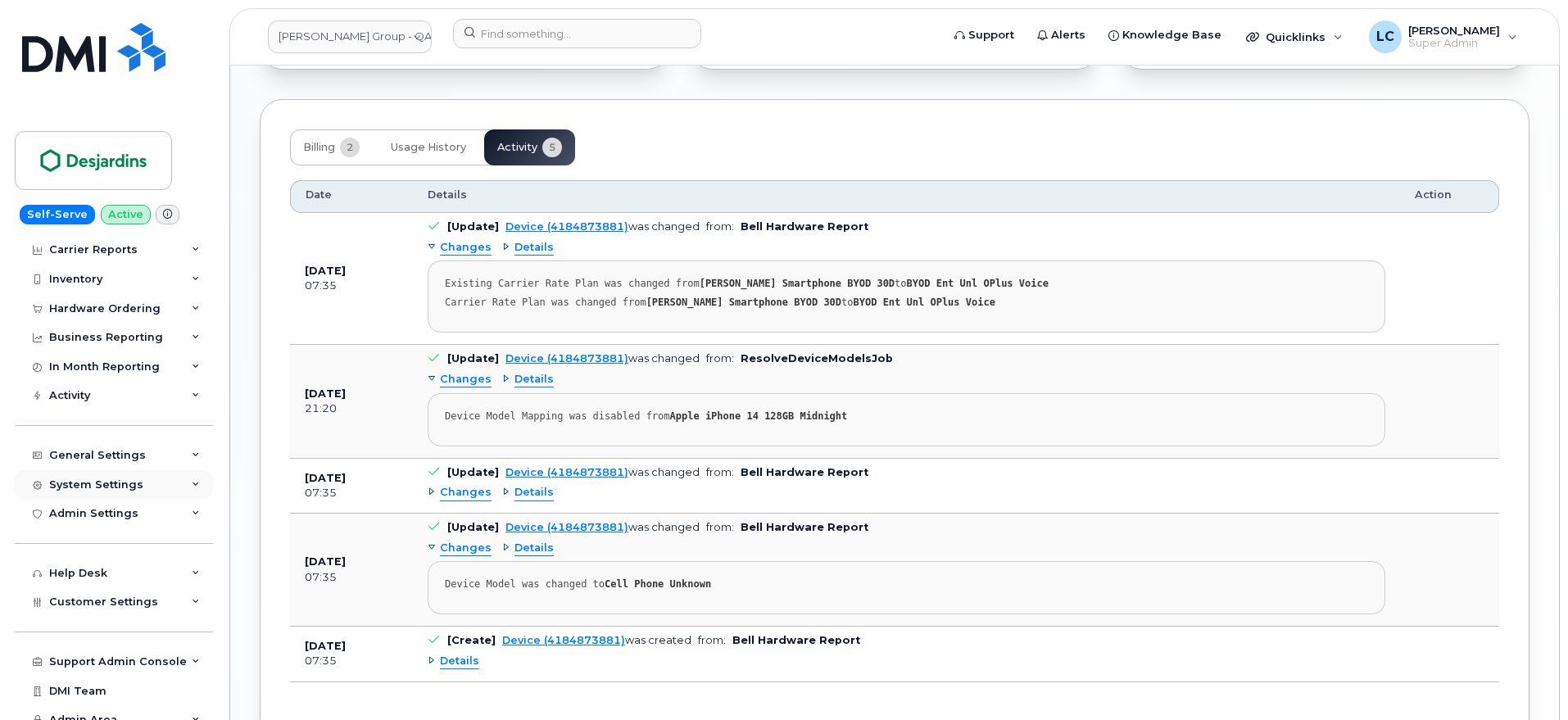
scroll to position [43, 0]
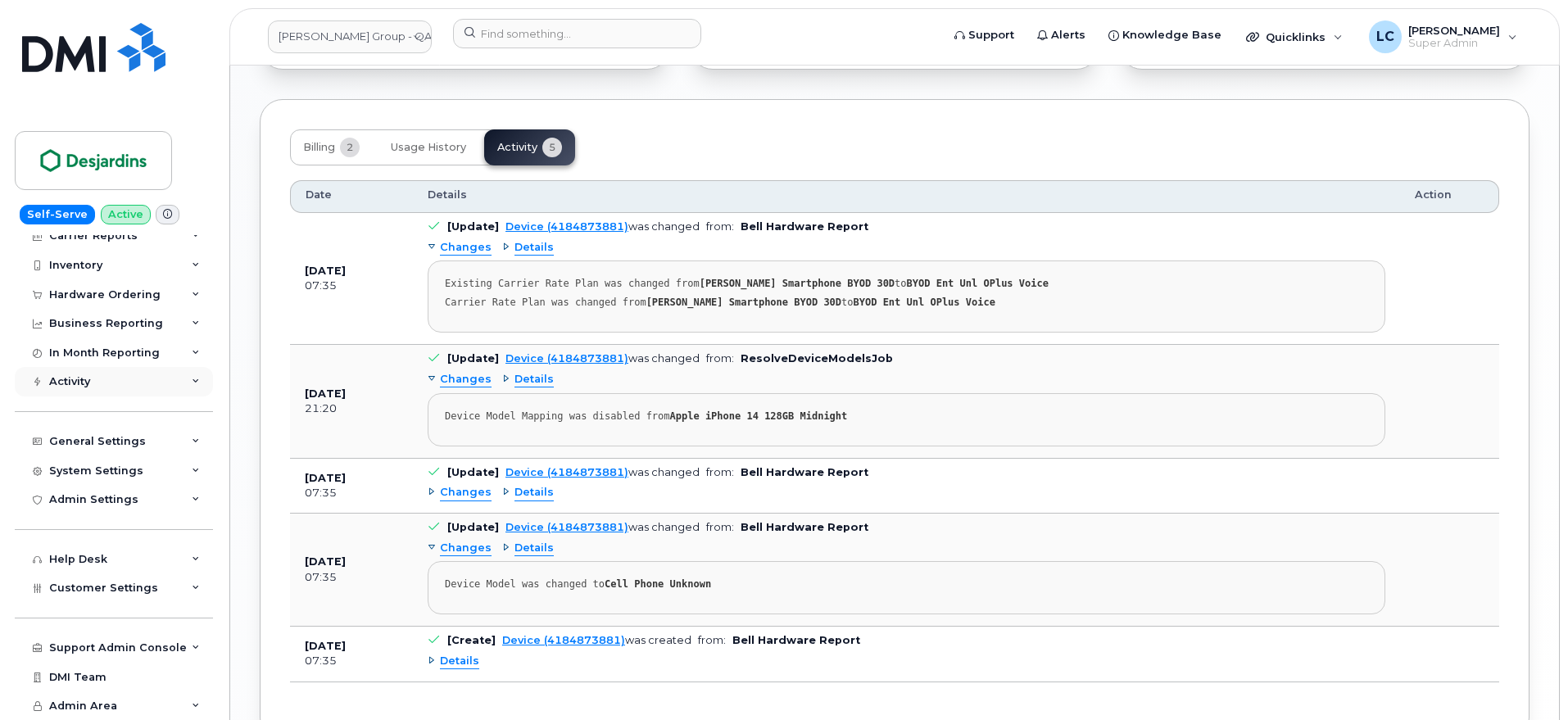
click at [149, 392] on div "Activity" at bounding box center [113, 381] width 198 height 29
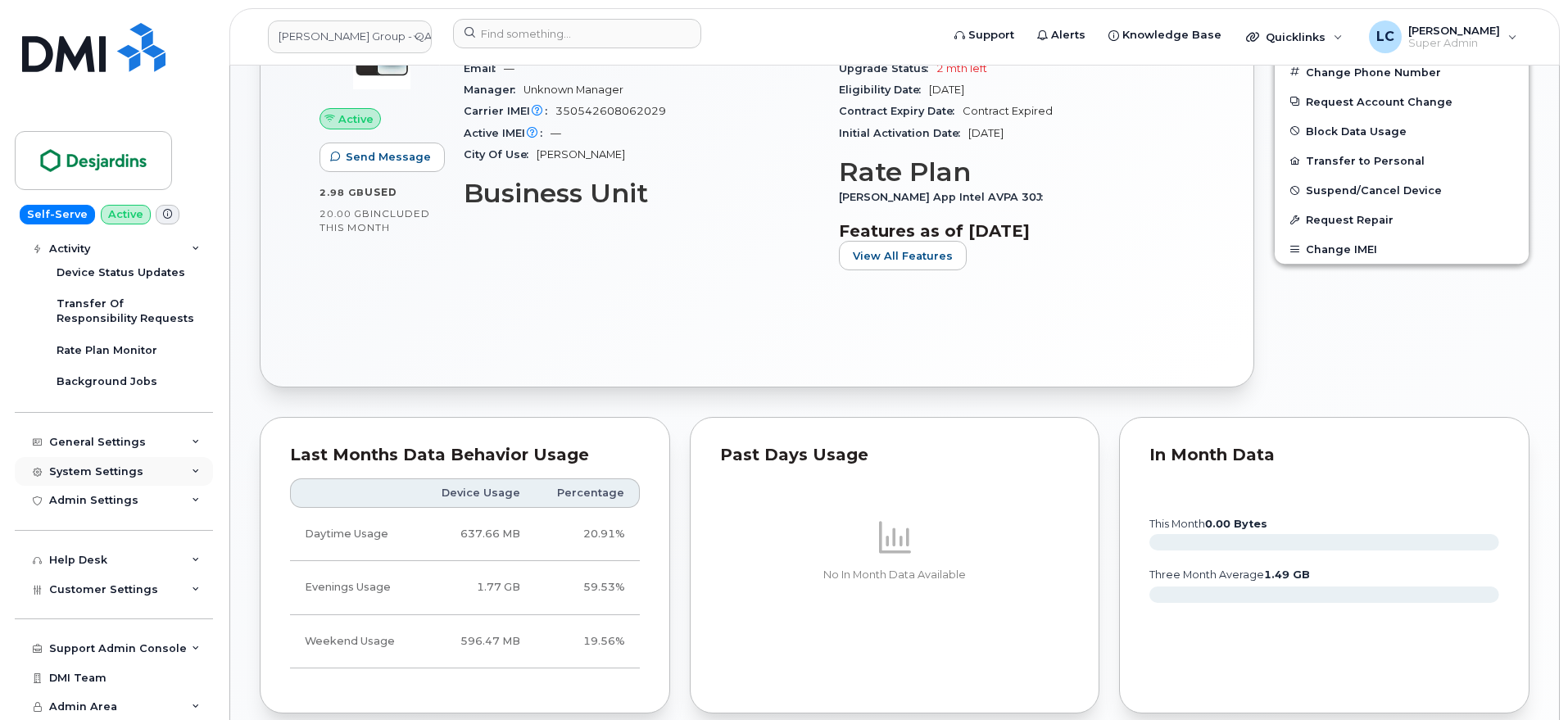
scroll to position [277, 0]
click at [147, 585] on span "Customer Settings" at bounding box center [104, 588] width 109 height 13
click at [167, 505] on div "Admin Settings" at bounding box center [113, 499] width 198 height 29
click at [186, 471] on div "System Settings" at bounding box center [113, 471] width 198 height 29
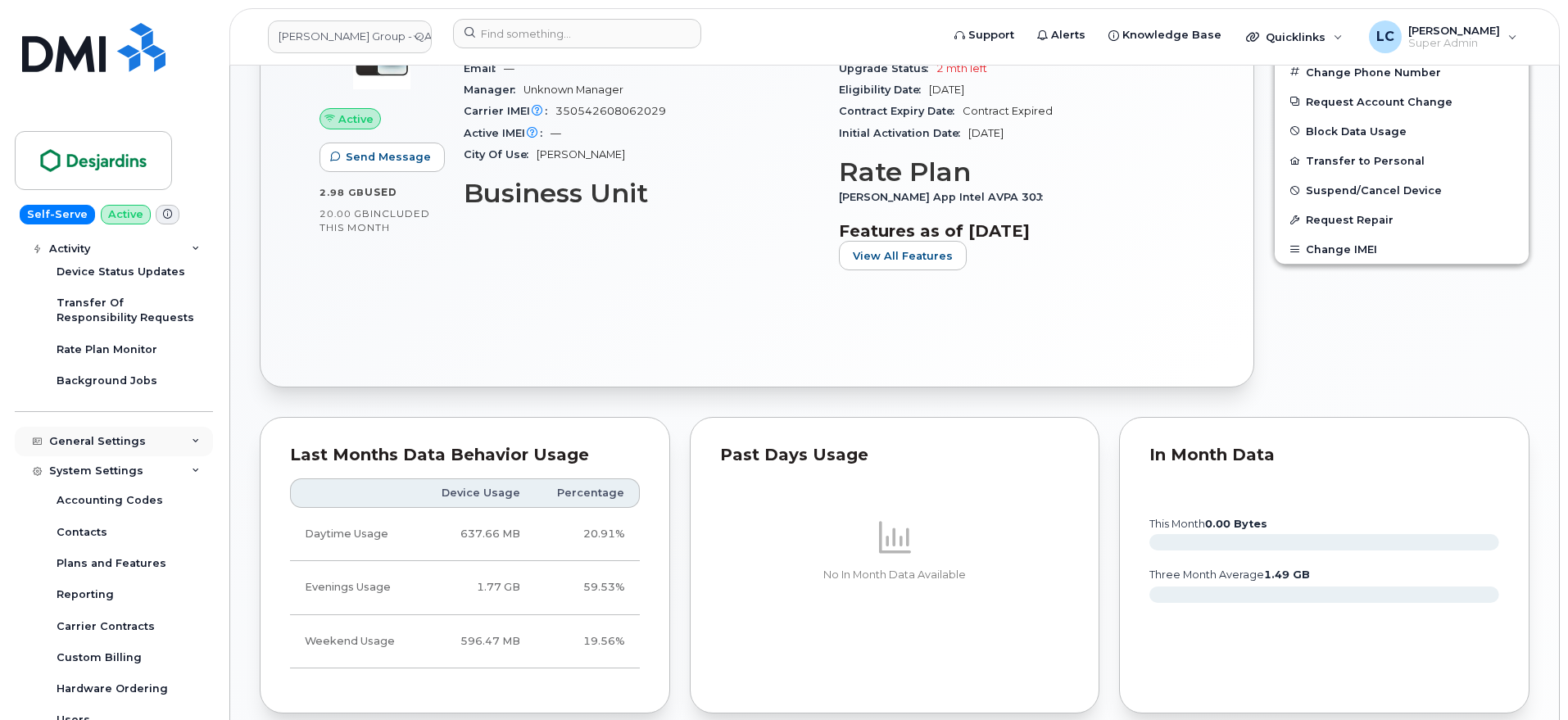
click at [192, 437] on icon at bounding box center [196, 441] width 8 height 8
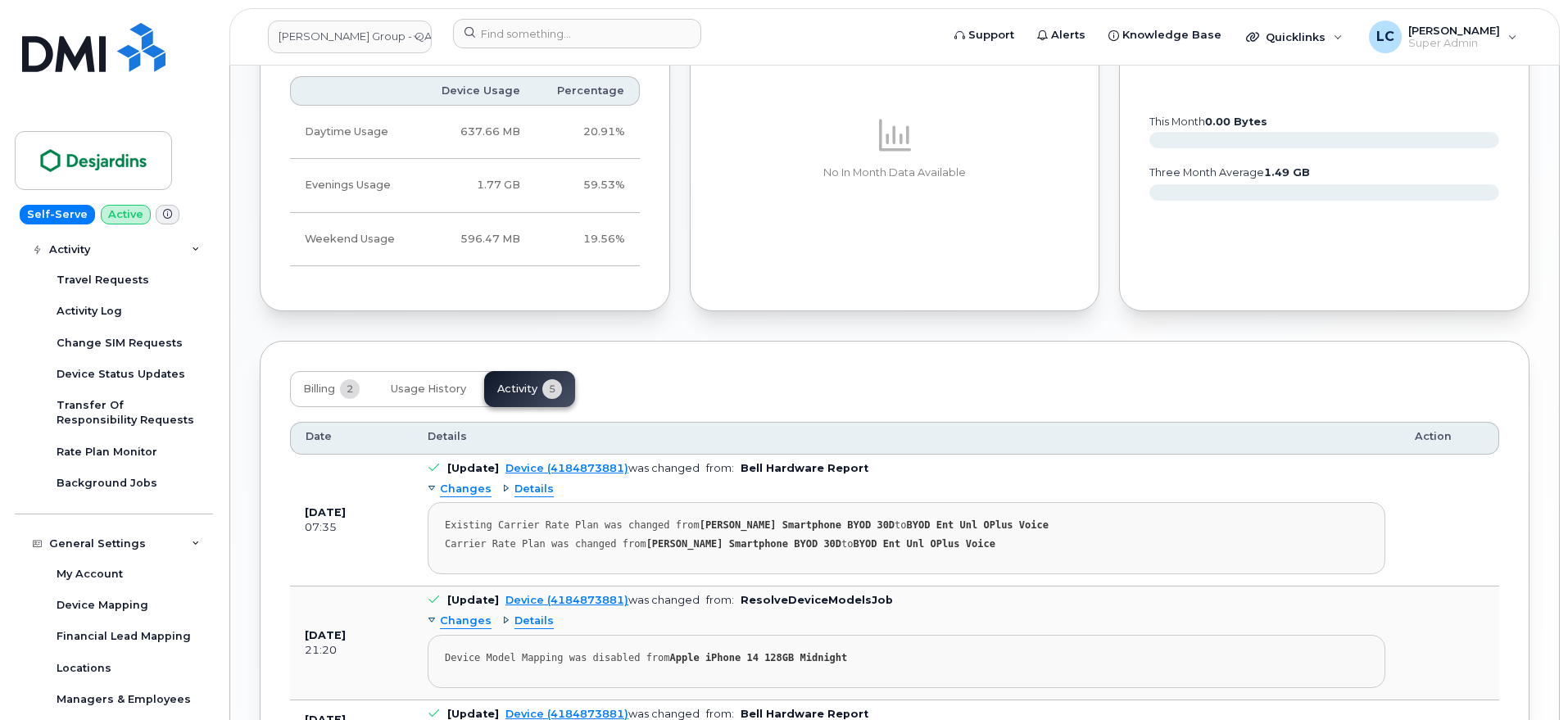
scroll to position [1126, 0]
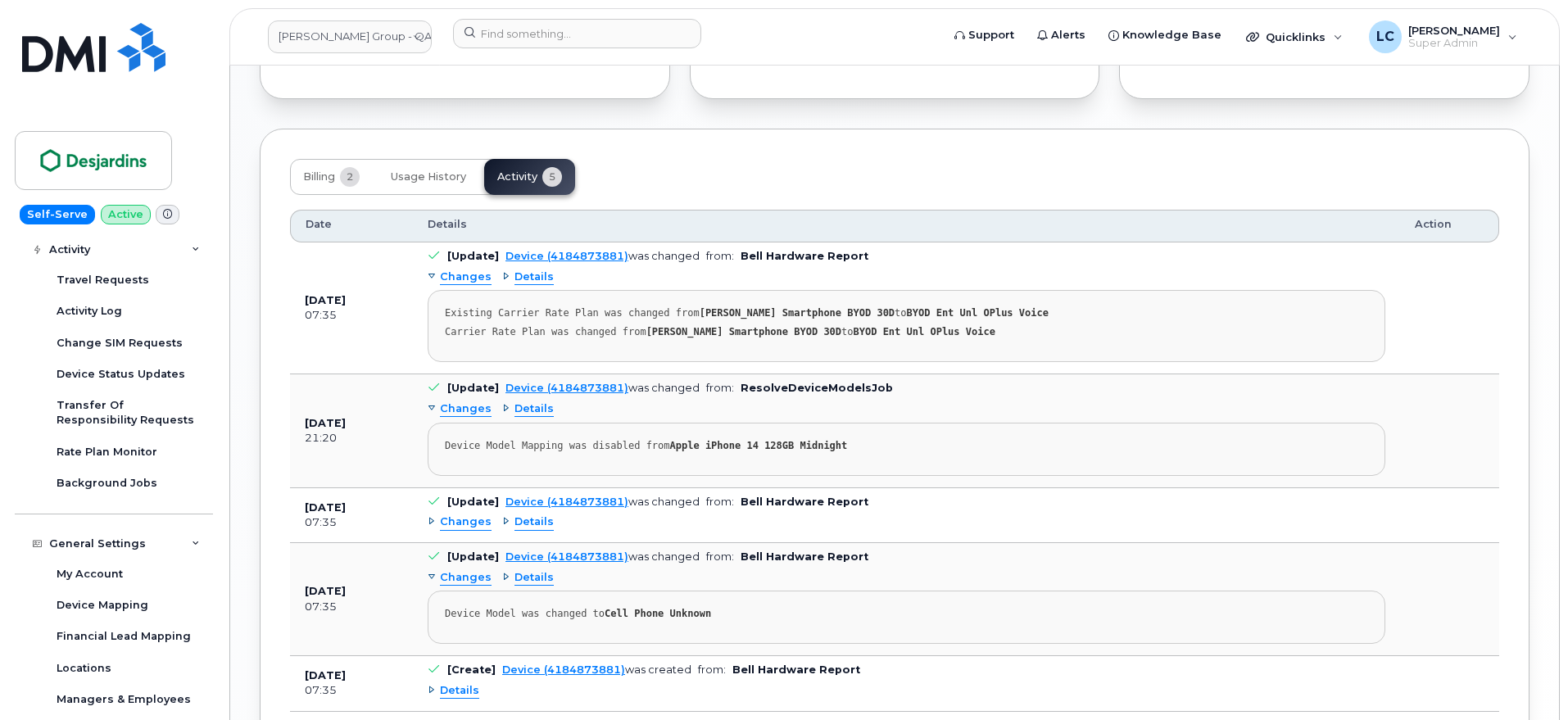
drag, startPoint x: 561, startPoint y: 255, endPoint x: 923, endPoint y: 377, distance: 382.0
click at [923, 377] on td "[Update] Device (4184873881) was changed from: ResolveDeviceModelsJob Changes D…" at bounding box center [907, 431] width 987 height 113
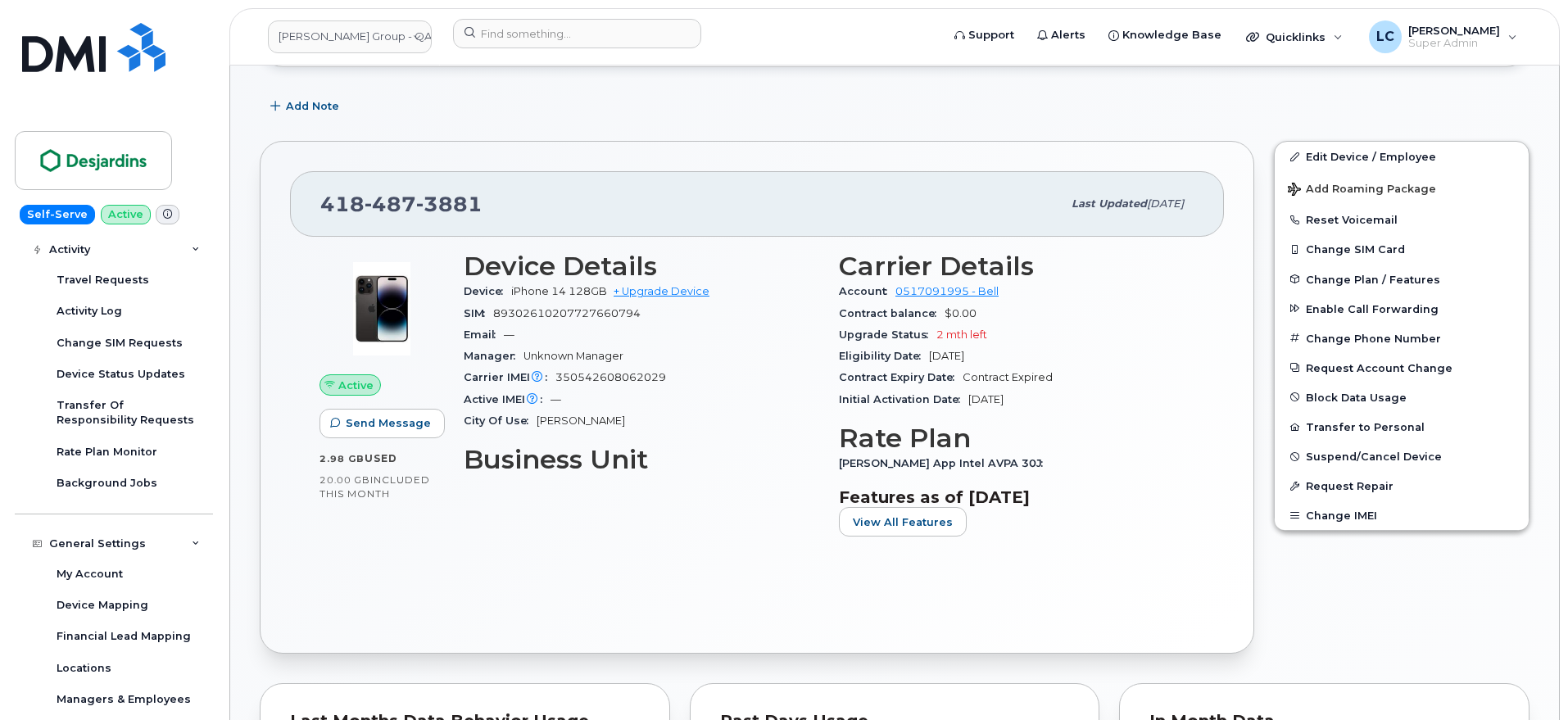
scroll to position [205, 0]
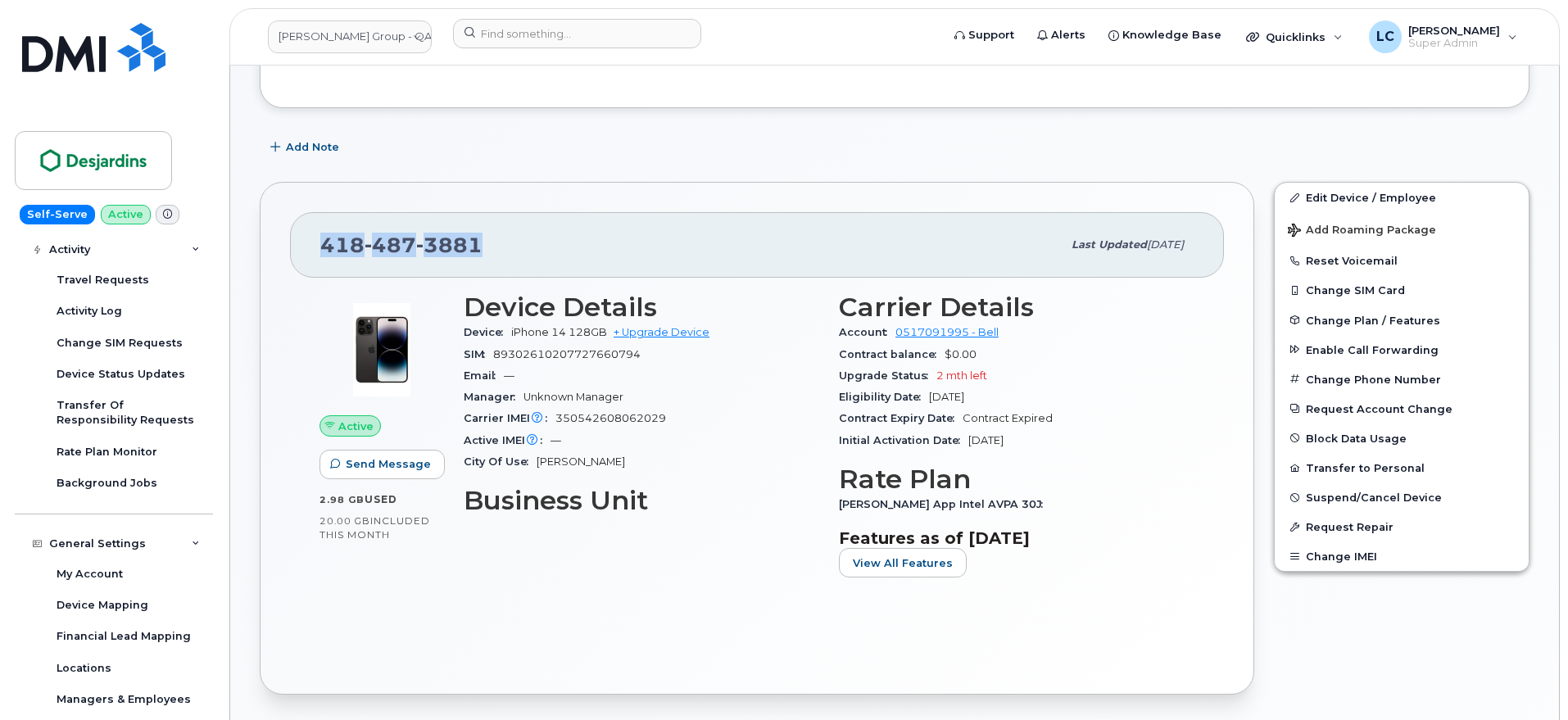
drag, startPoint x: 499, startPoint y: 247, endPoint x: 305, endPoint y: 244, distance: 194.0
click at [305, 244] on div "418 487 3881 Last updated Sep 10, 2025" at bounding box center [757, 245] width 934 height 66
copy span "418 487 3881"
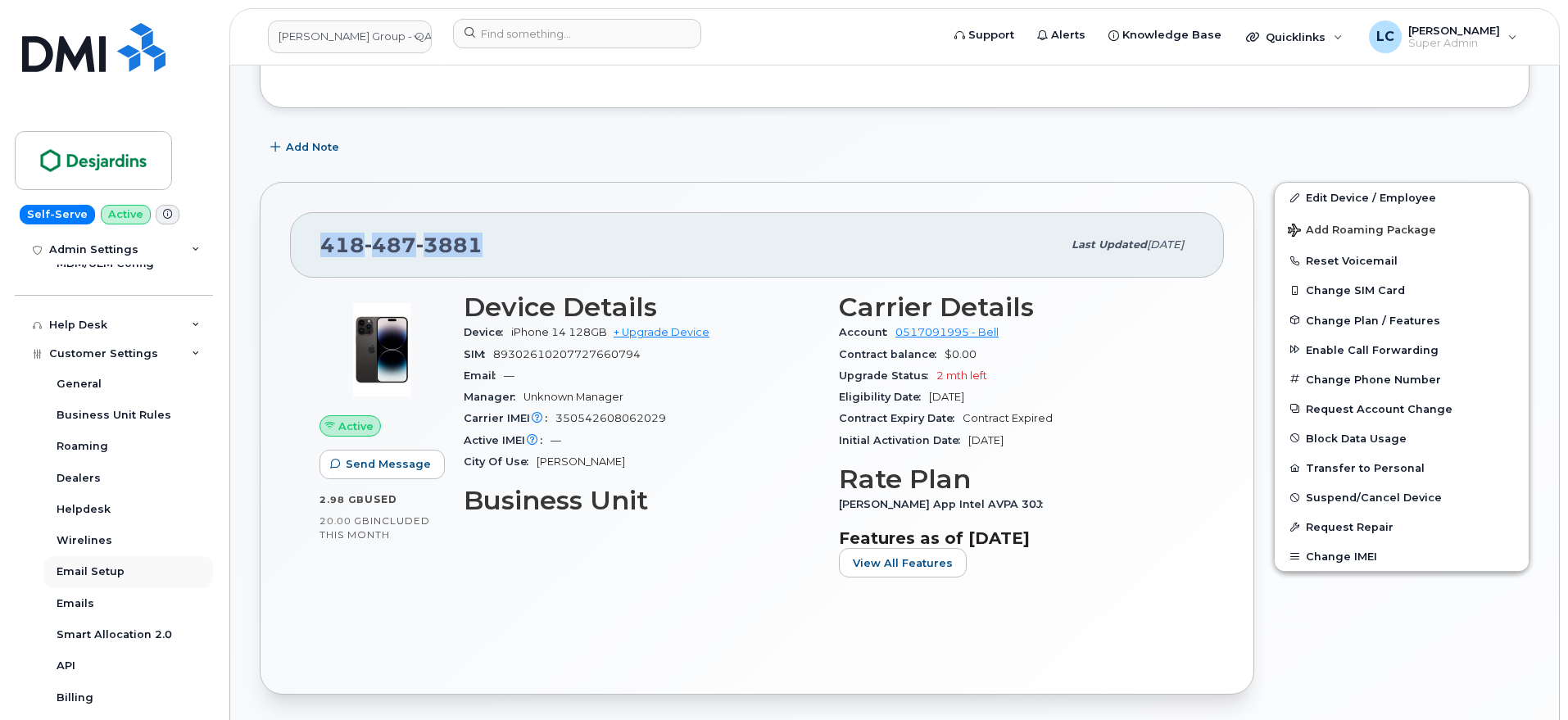
scroll to position [1199, 0]
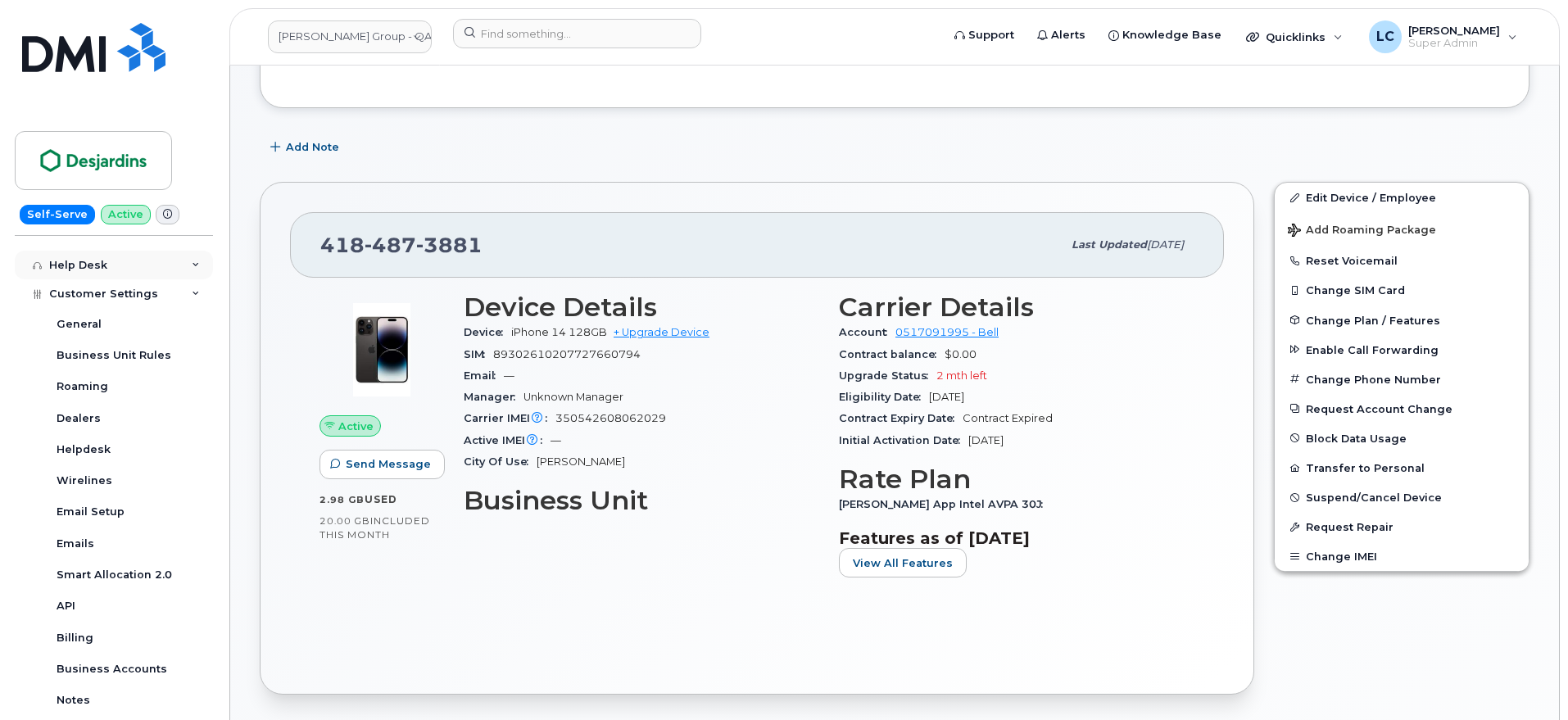
click at [162, 268] on div "Help Desk" at bounding box center [113, 265] width 198 height 29
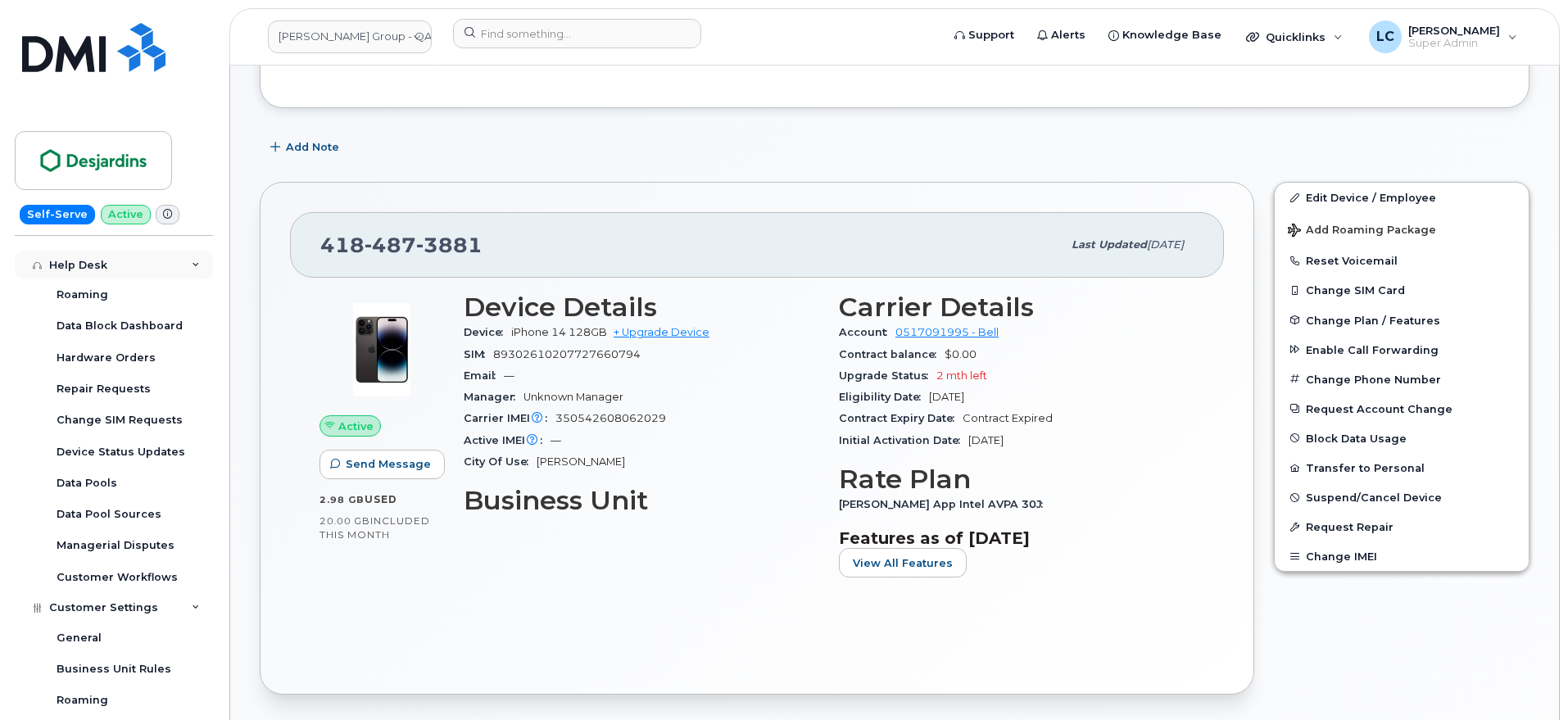
click at [162, 268] on div "Help Desk" at bounding box center [113, 265] width 198 height 29
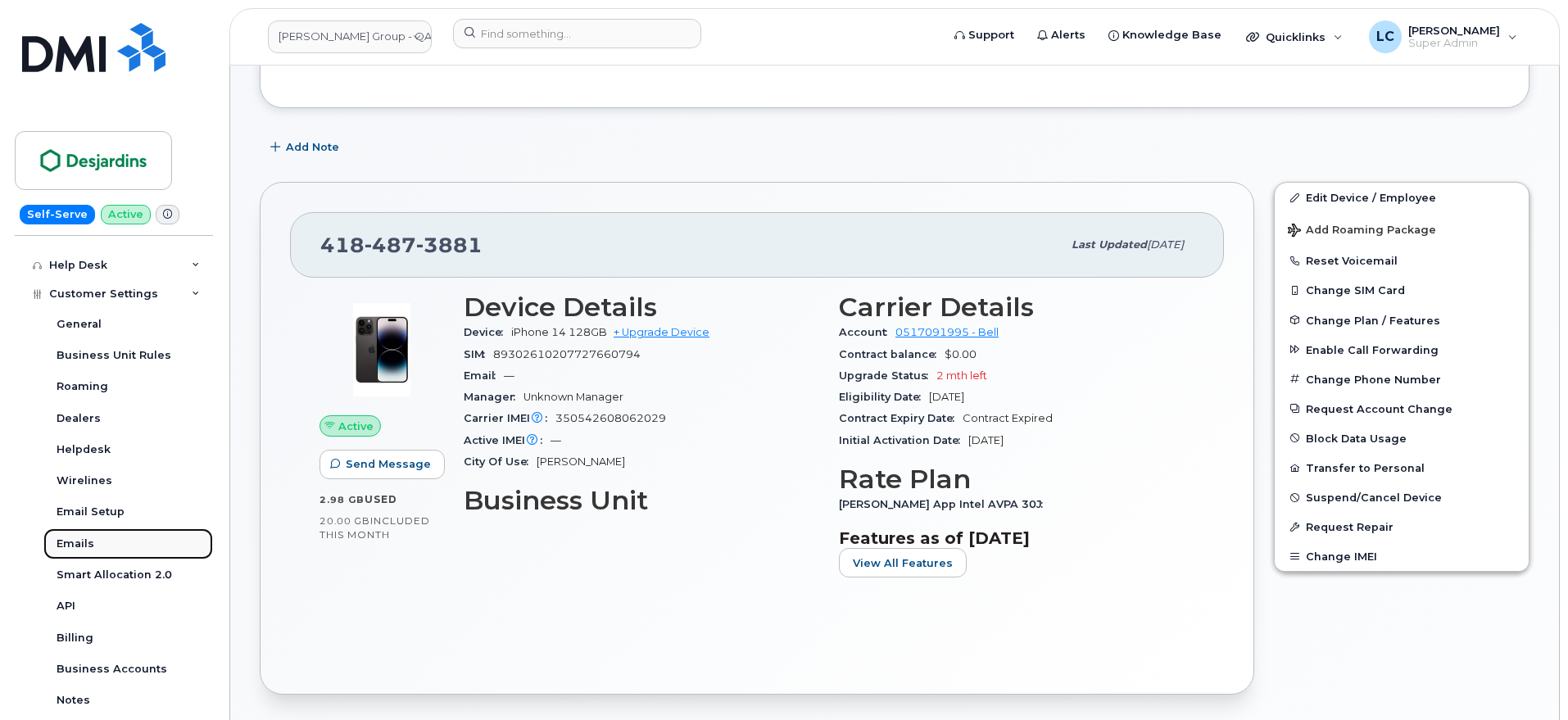
click at [78, 545] on div "Emails" at bounding box center [75, 544] width 38 height 15
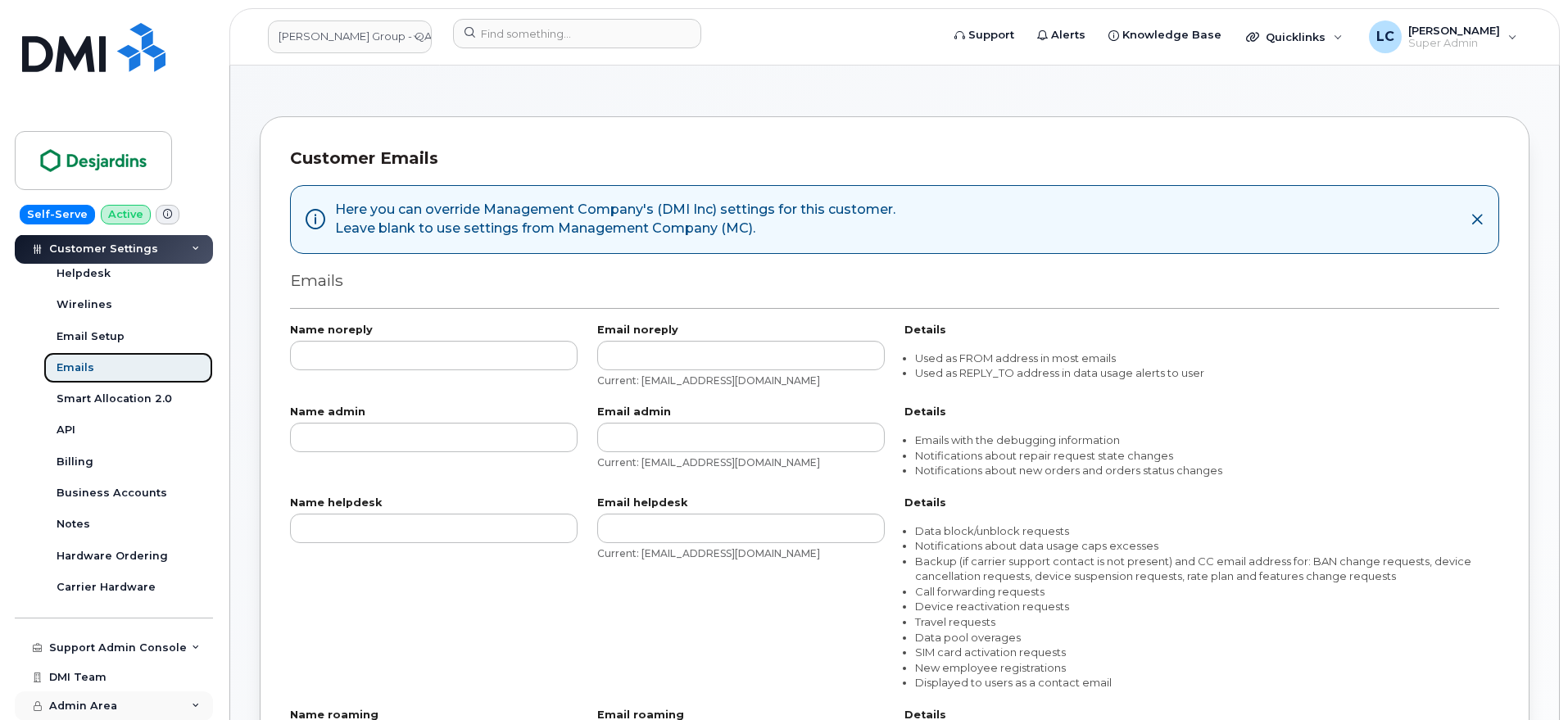
scroll to position [103, 0]
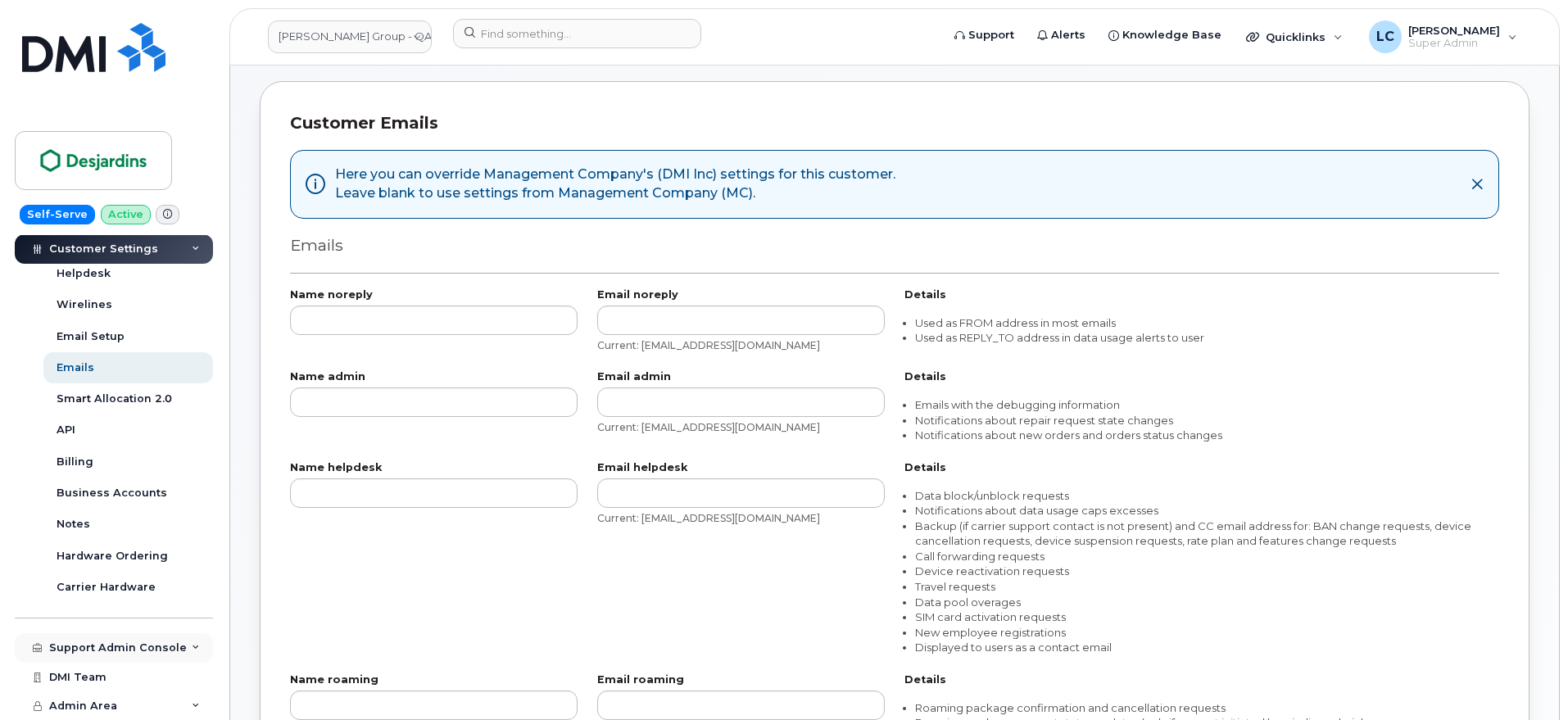
click at [145, 645] on div "Support Admin Console" at bounding box center [118, 648] width 137 height 14
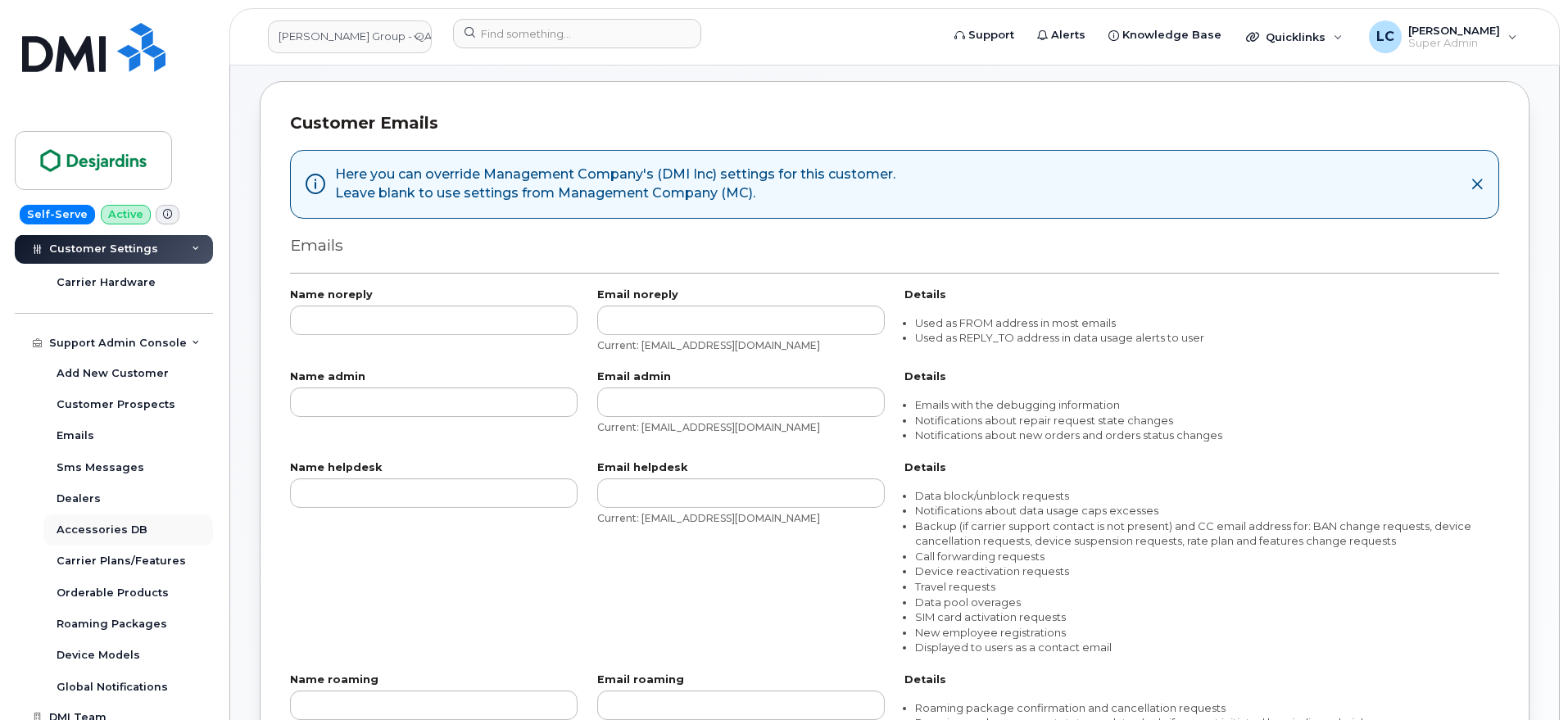
scroll to position [820, 0]
click at [106, 432] on link "Emails" at bounding box center [128, 434] width 169 height 31
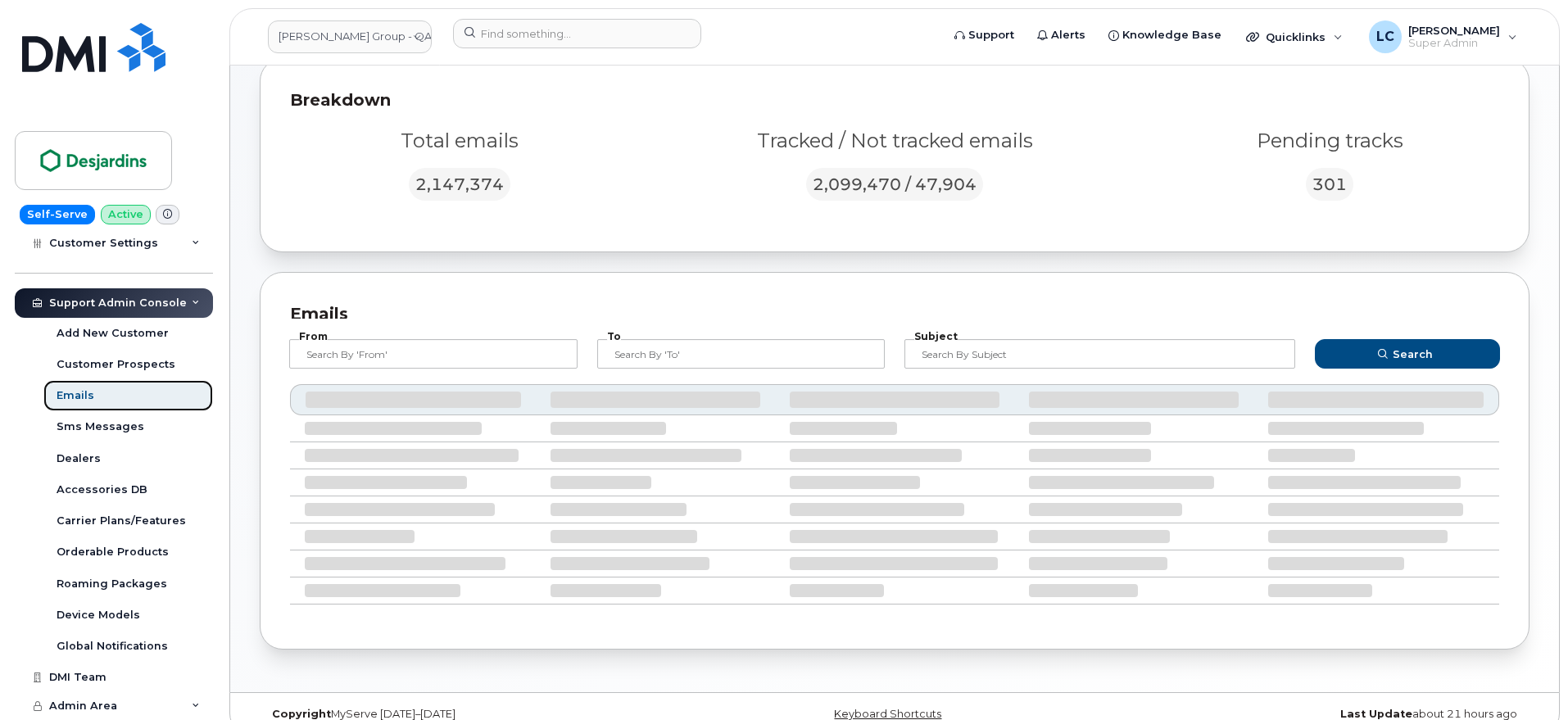
scroll to position [149, 0]
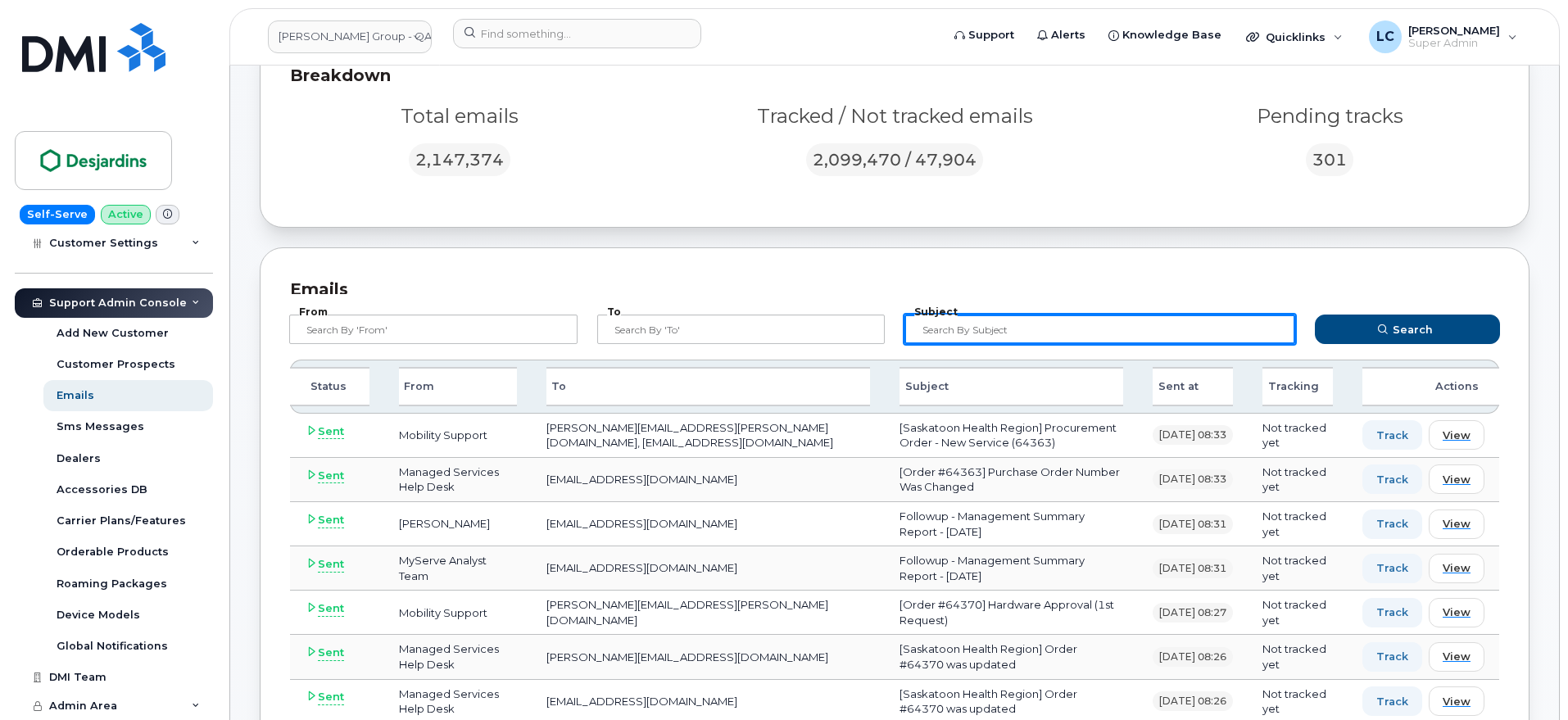
click at [976, 329] on input "text" at bounding box center [1101, 329] width 391 height 29
paste input "4184873881"
type input "4184873881"
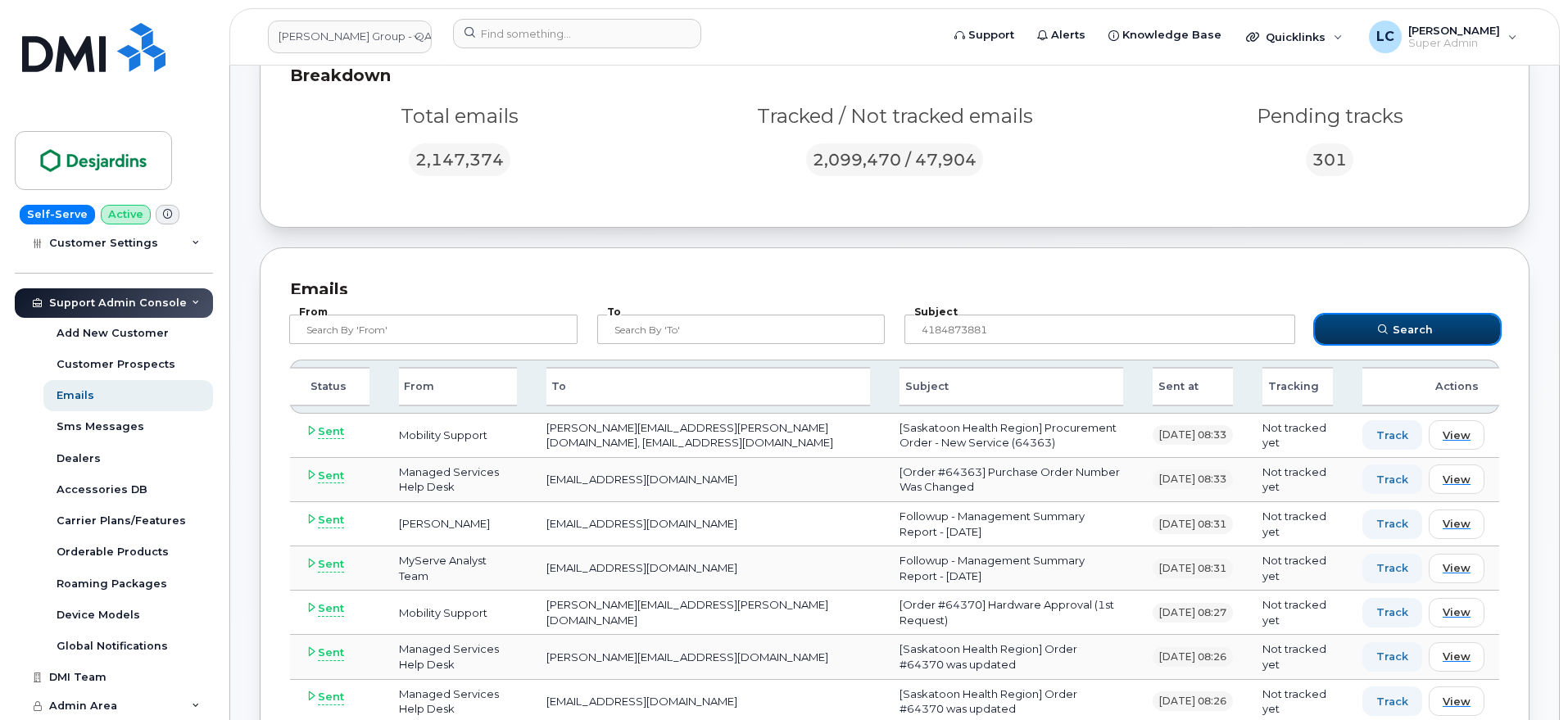
click at [1429, 334] on span "Search" at bounding box center [1412, 330] width 40 height 15
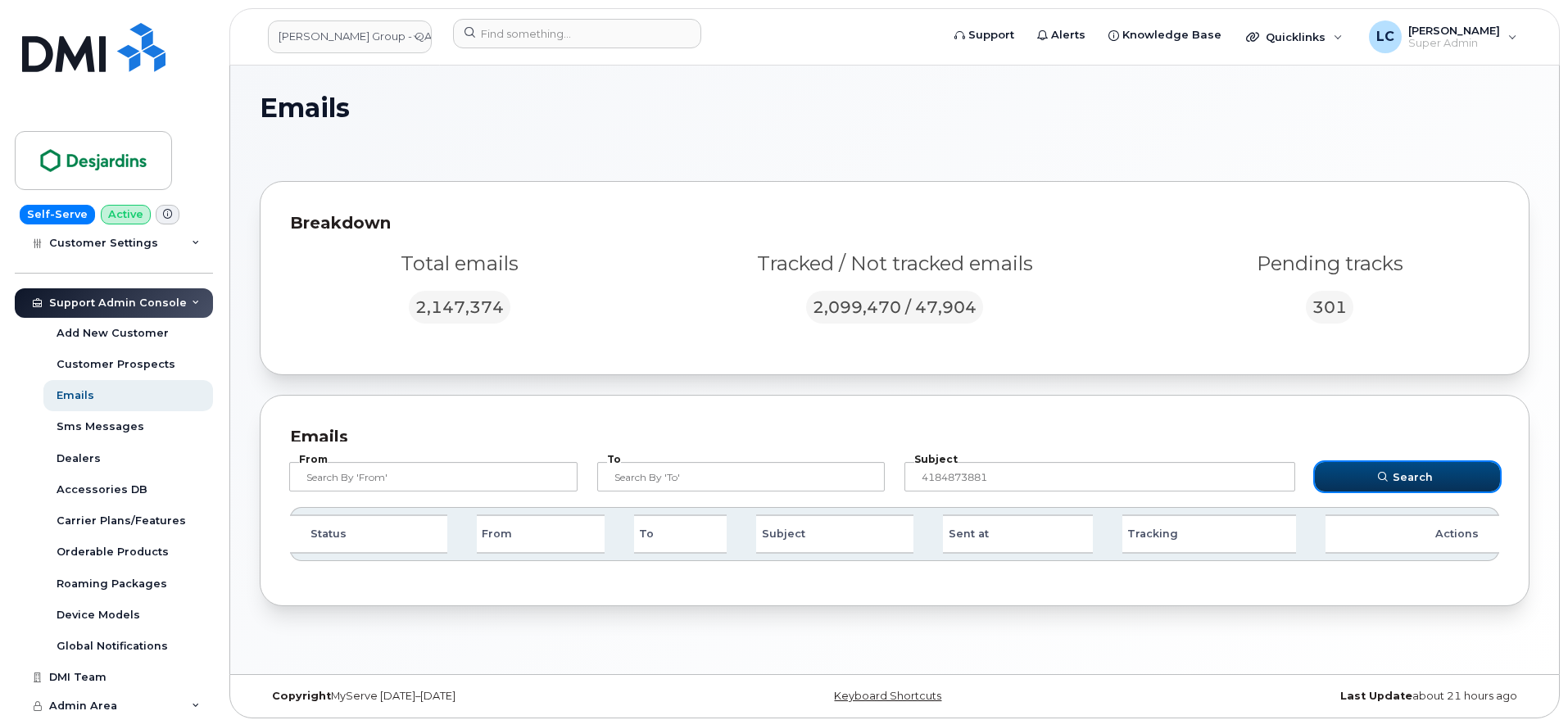
scroll to position [0, 0]
click at [718, 120] on h1 "Emails" at bounding box center [890, 109] width 1262 height 29
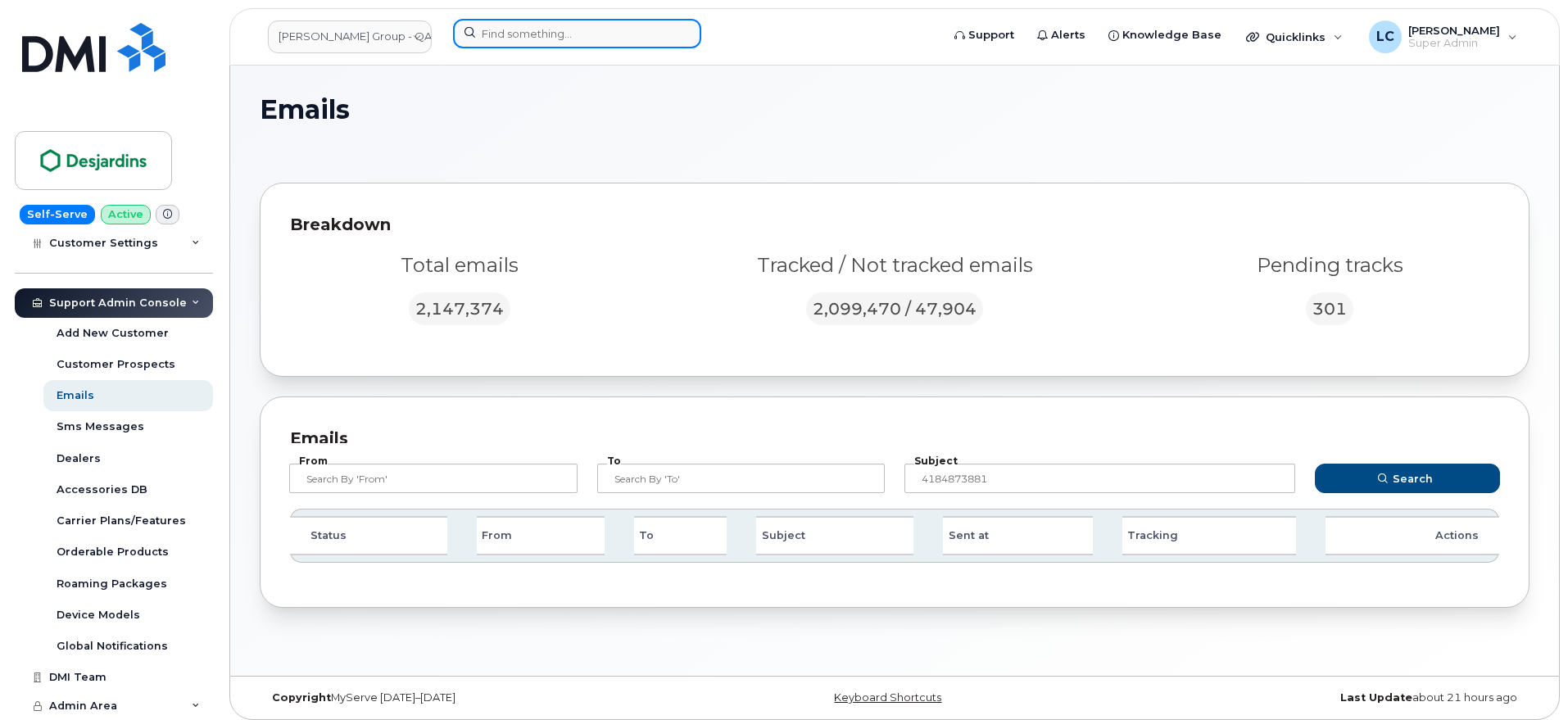
click at [602, 29] on input at bounding box center [577, 33] width 249 height 29
paste input "4184873881"
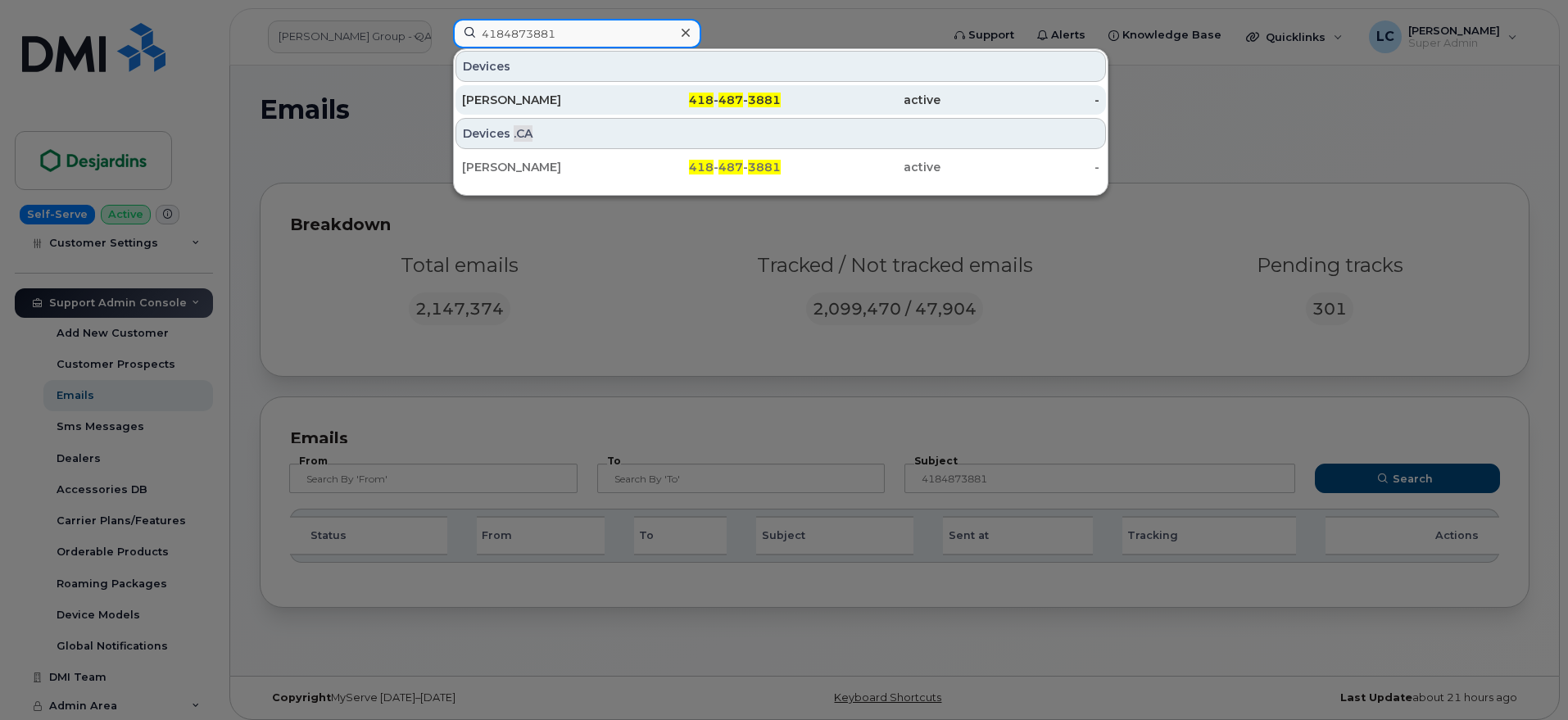
type input "4184873881"
click at [633, 97] on div "418 - 487 - 3881" at bounding box center [702, 100] width 160 height 16
